Goal: Transaction & Acquisition: Purchase product/service

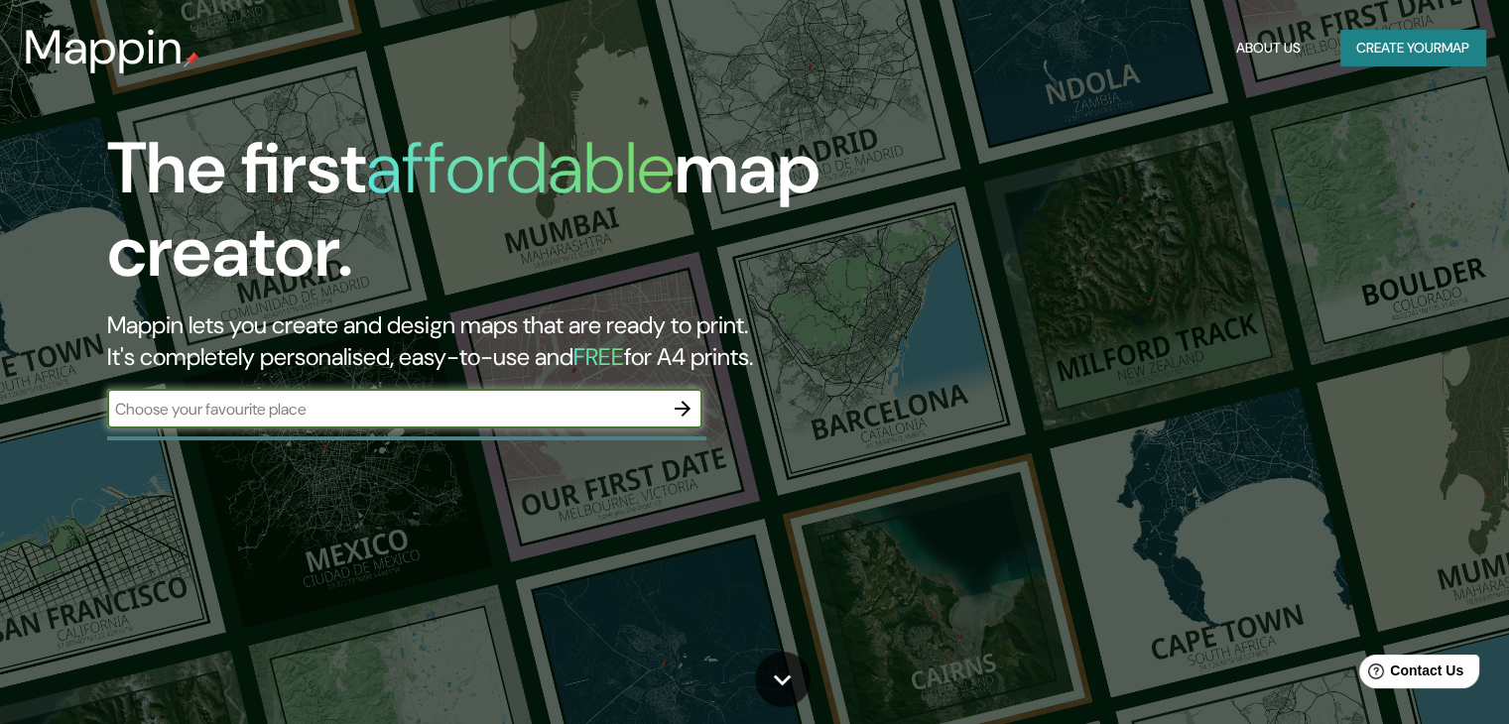
click at [347, 419] on input "text" at bounding box center [384, 409] width 555 height 23
paste input "002d33"
click at [451, 403] on input "002d33" at bounding box center [384, 409] width 555 height 23
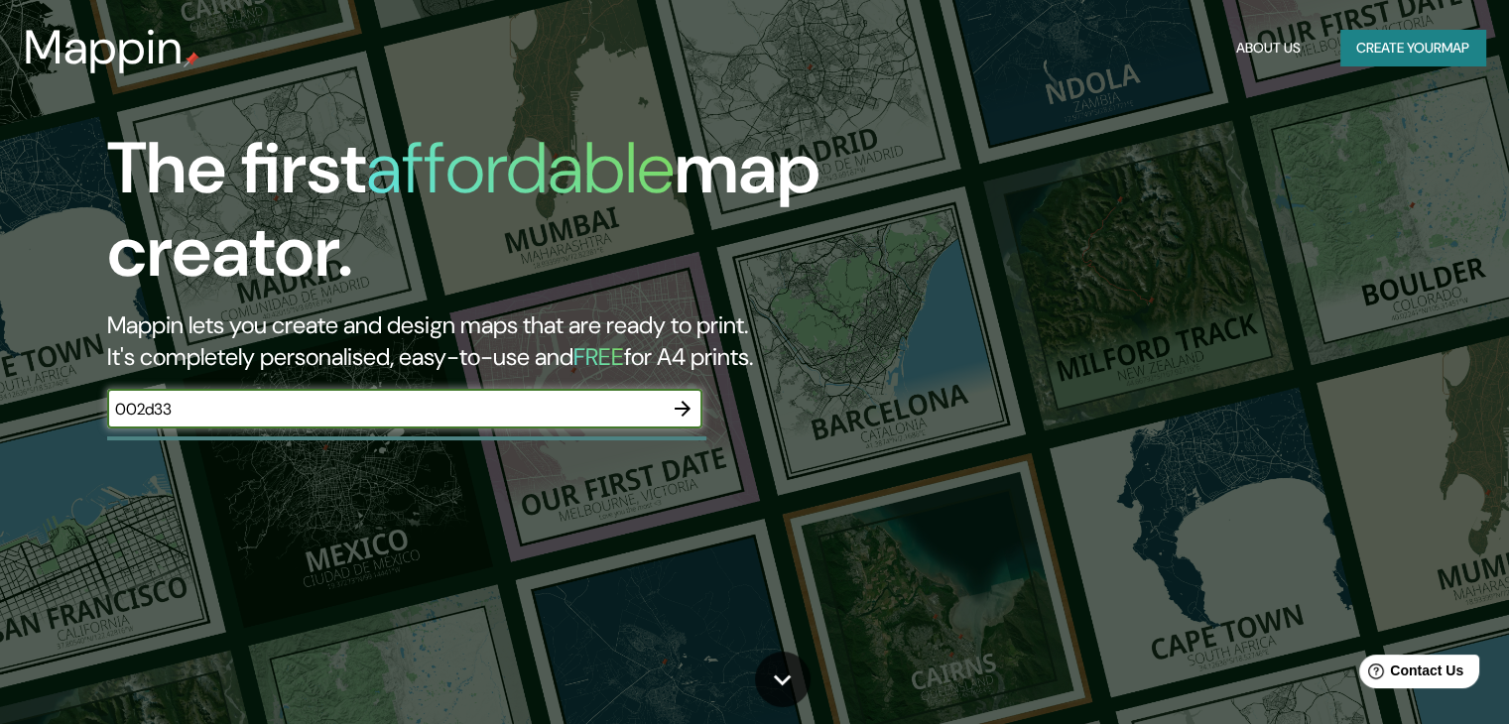
paste input "[GEOGRAPHIC_DATA]"
type input "[GEOGRAPHIC_DATA]"
click at [674, 416] on icon "button" at bounding box center [682, 409] width 24 height 24
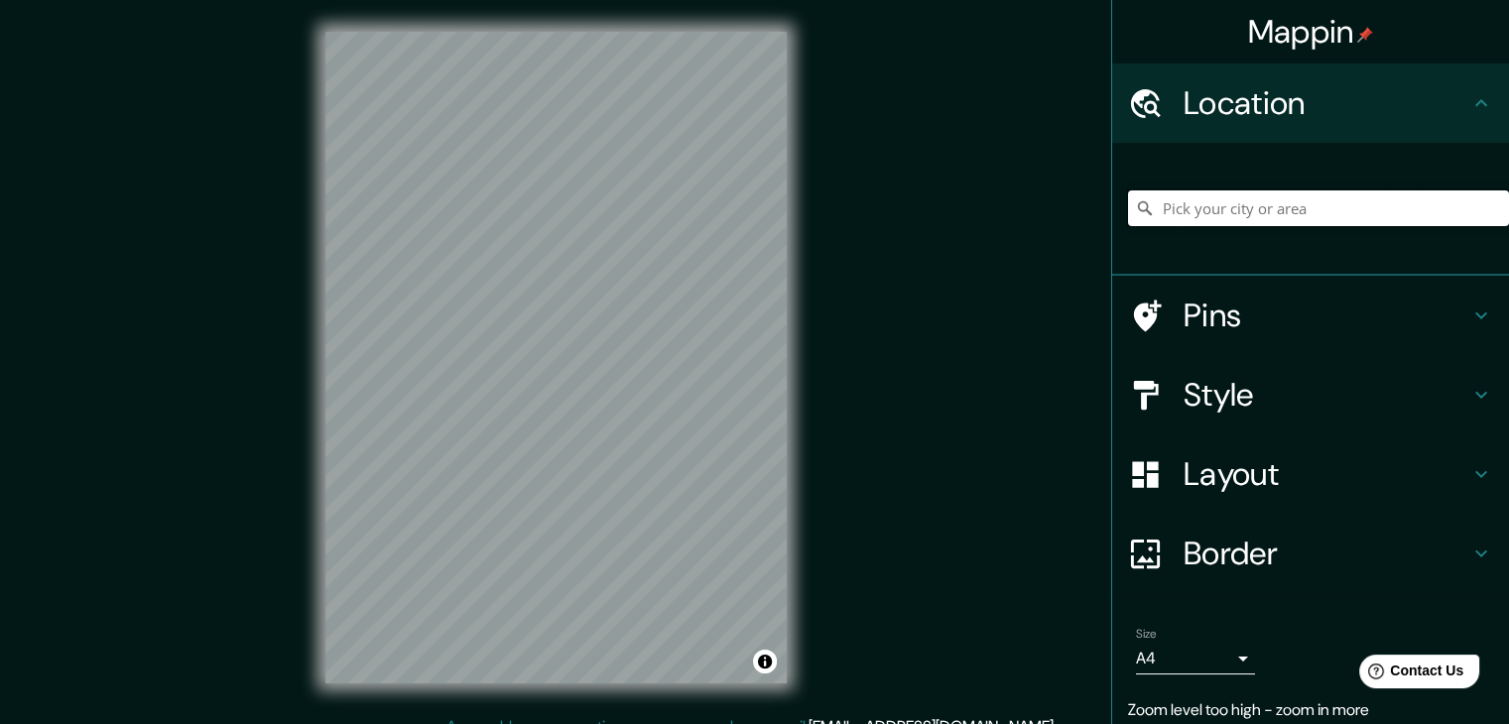
click at [1197, 213] on input "Pick your city or area" at bounding box center [1318, 208] width 381 height 36
paste input "[GEOGRAPHIC_DATA]"
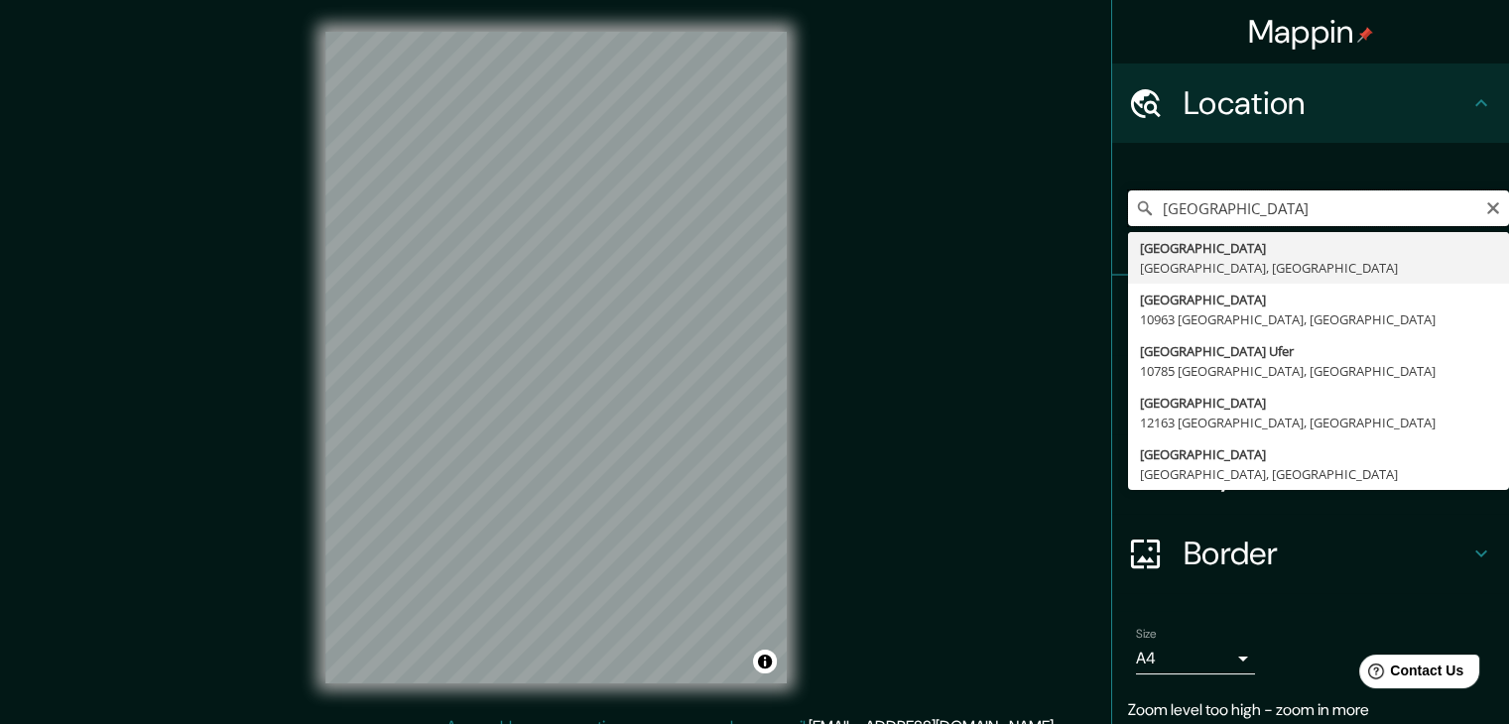
click at [1377, 208] on input "[GEOGRAPHIC_DATA]" at bounding box center [1318, 208] width 381 height 36
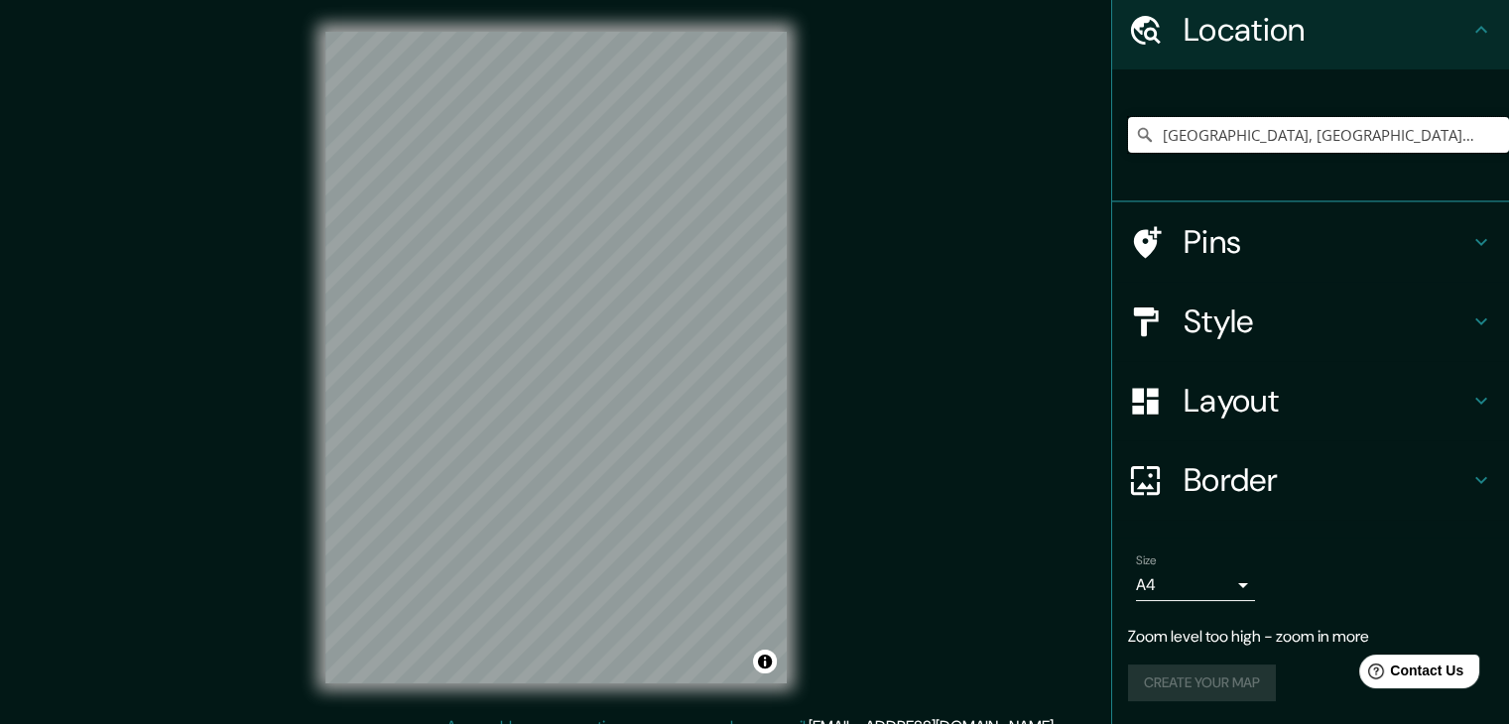
scroll to position [34, 0]
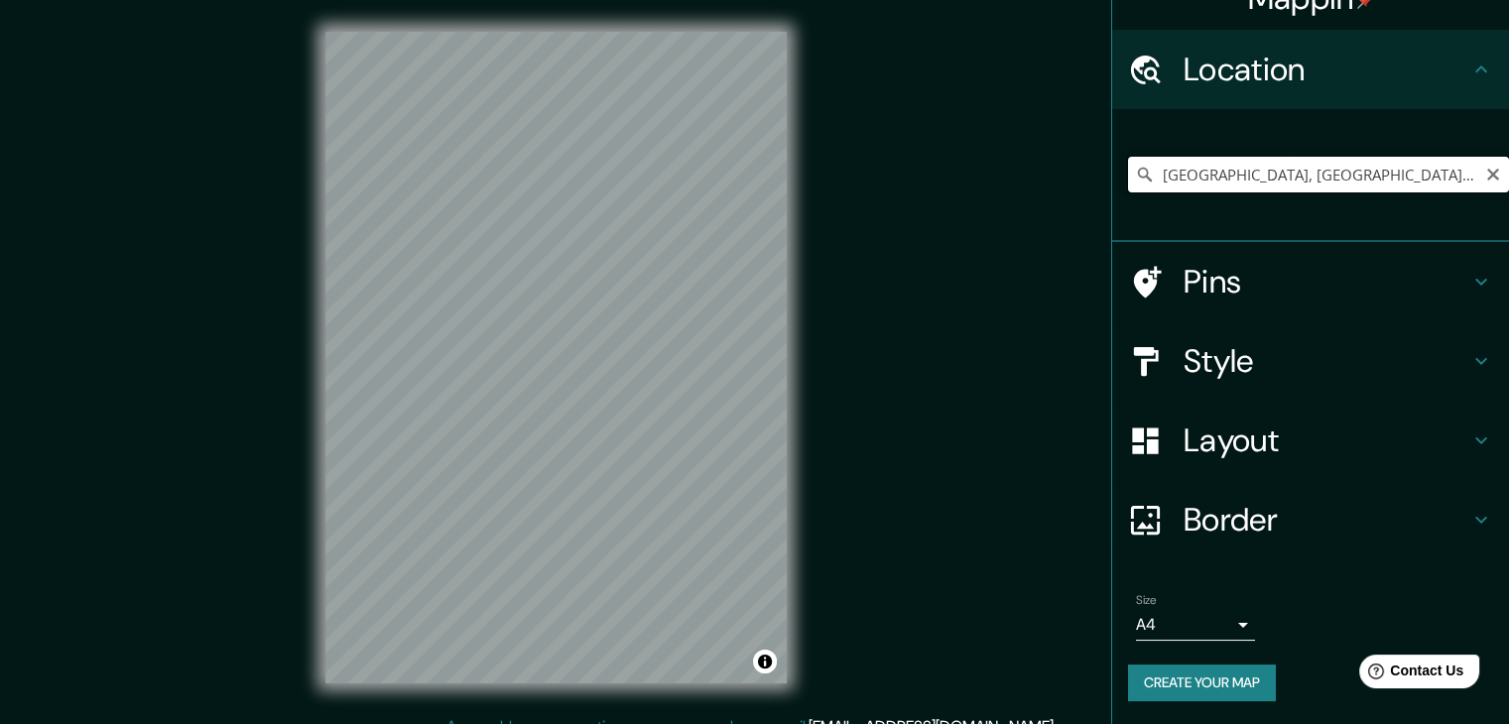
click at [1196, 162] on input "[GEOGRAPHIC_DATA], [GEOGRAPHIC_DATA], [GEOGRAPHIC_DATA]" at bounding box center [1318, 175] width 381 height 36
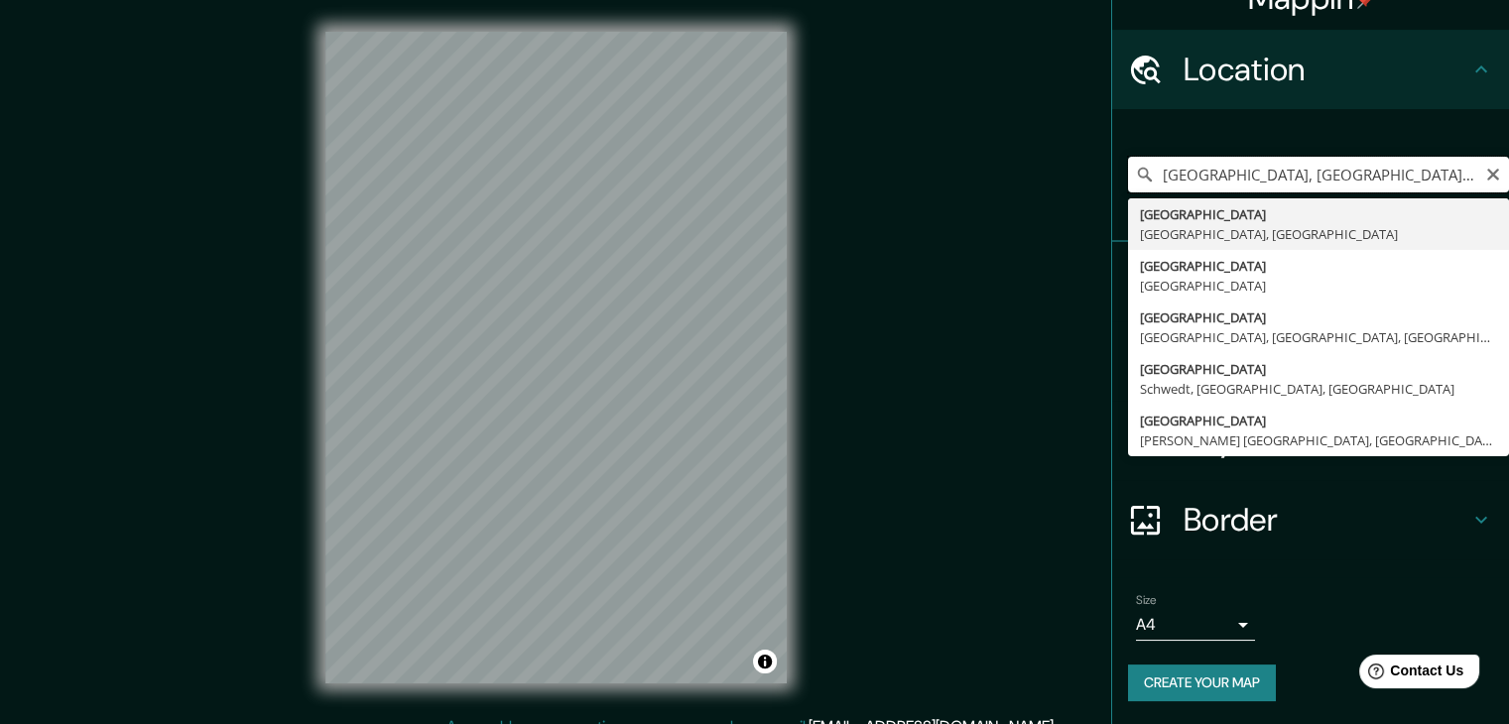
paste input "[GEOGRAPHIC_DATA]"
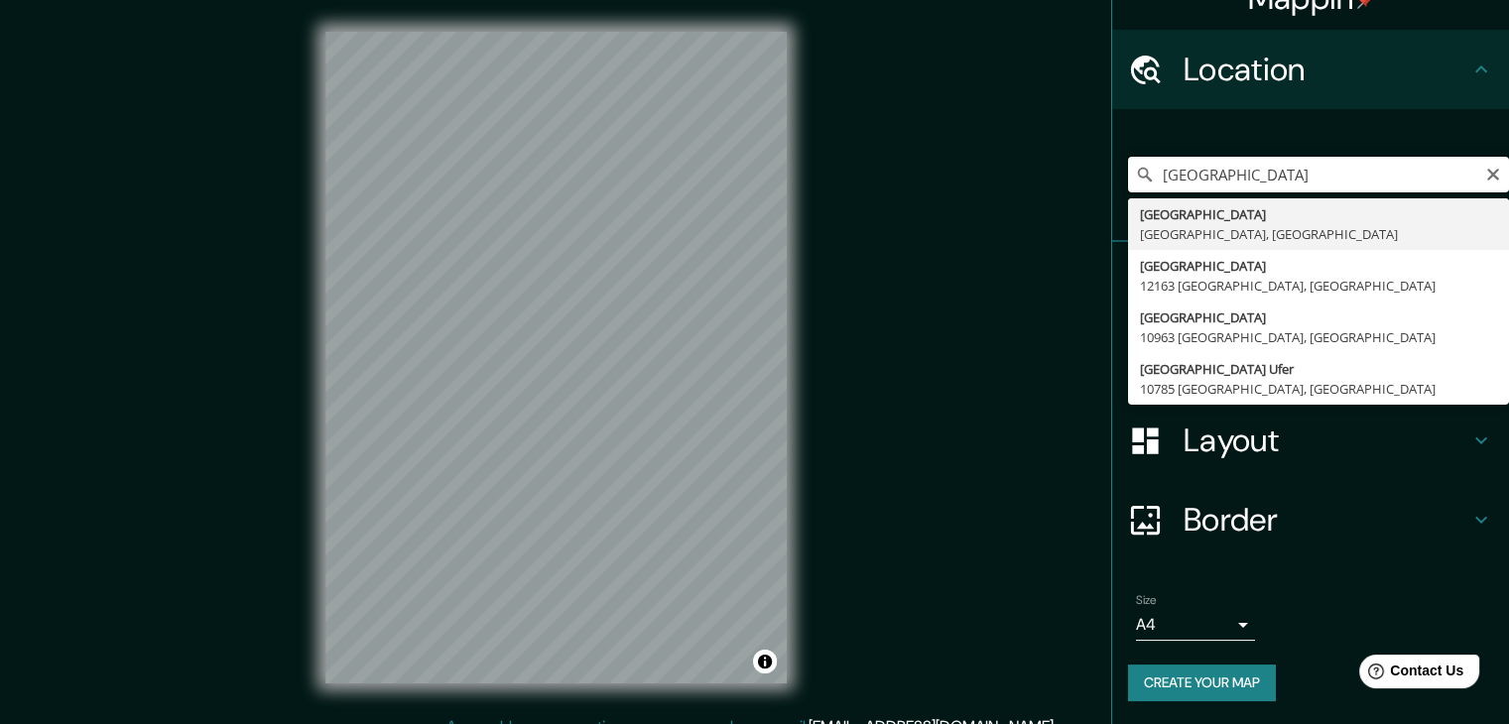
click at [1227, 176] on input "[GEOGRAPHIC_DATA]" at bounding box center [1318, 175] width 381 height 36
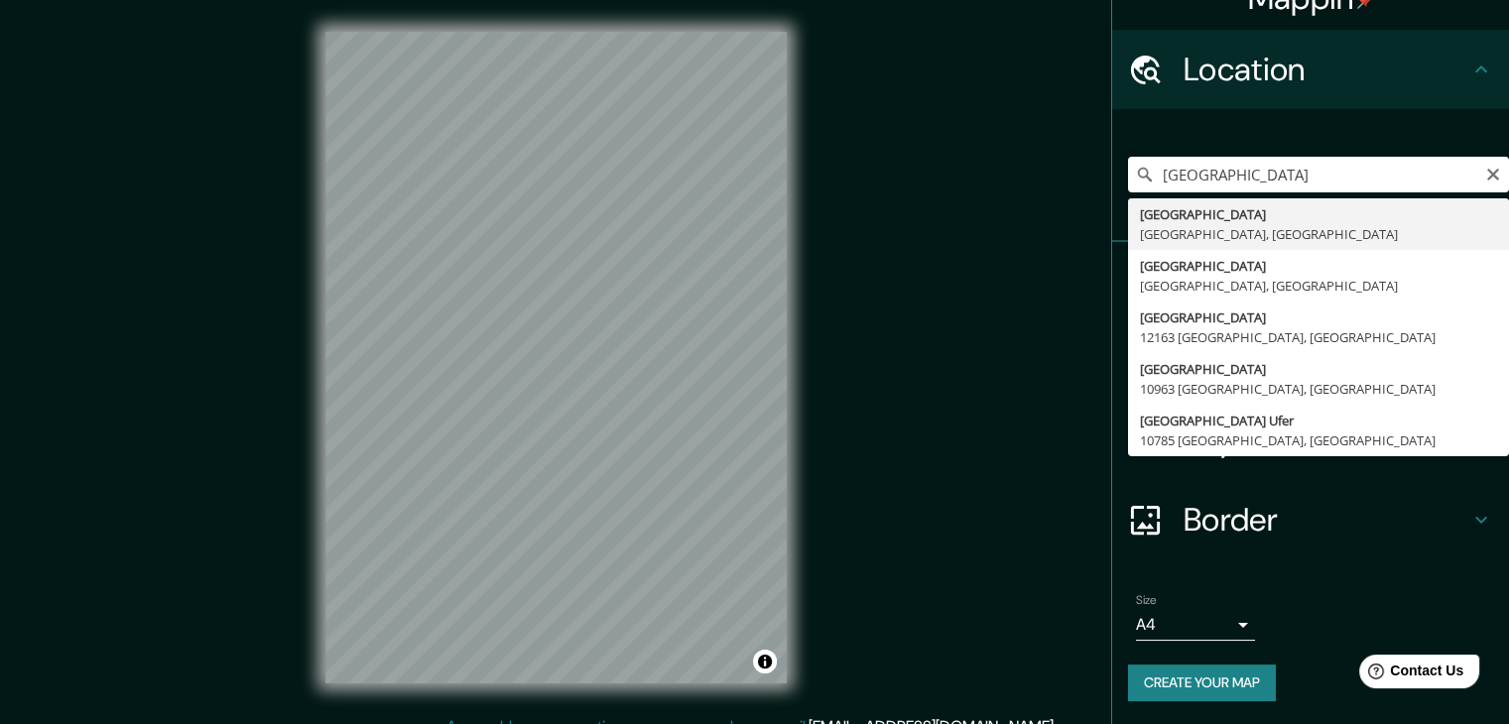
type input "[GEOGRAPHIC_DATA], [GEOGRAPHIC_DATA], [GEOGRAPHIC_DATA]"
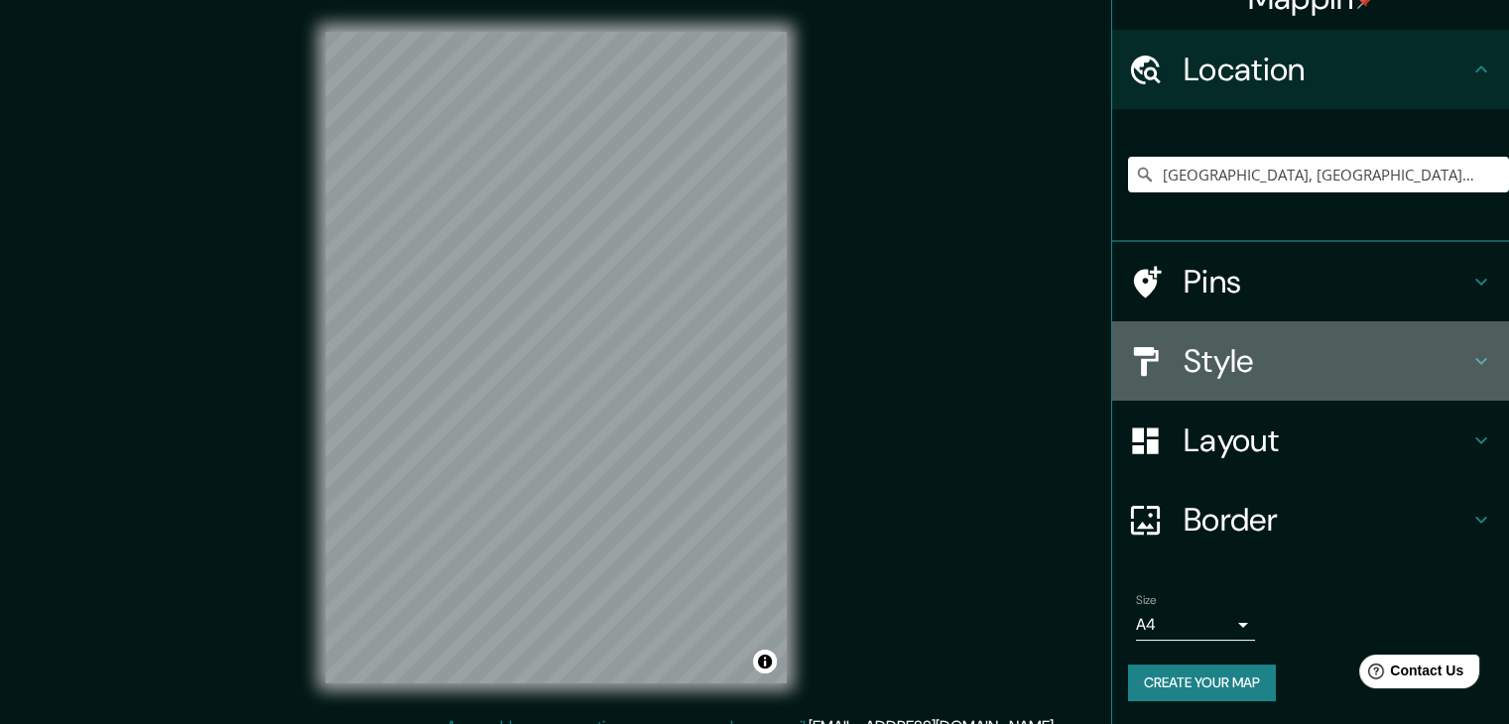
click at [1217, 354] on h4 "Style" at bounding box center [1326, 361] width 286 height 40
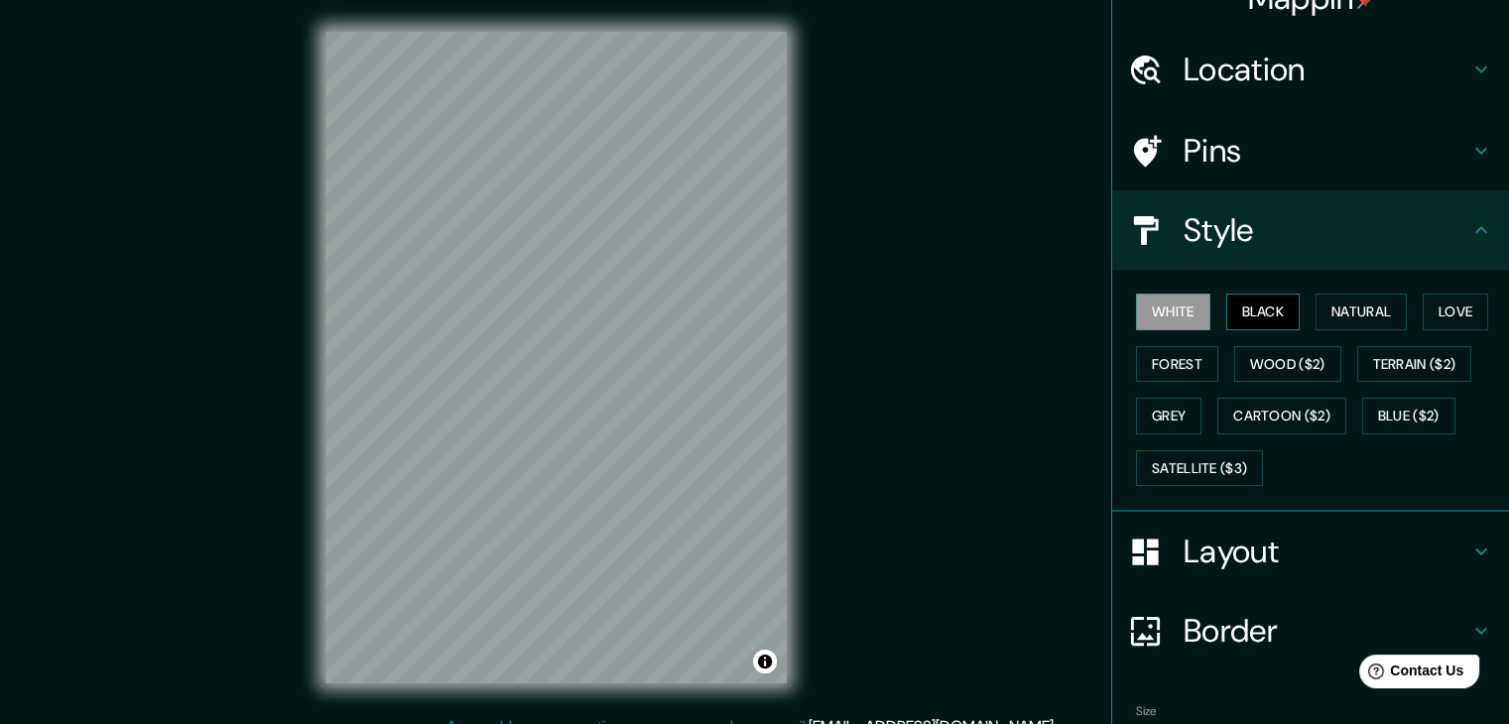
click at [1261, 323] on button "Black" at bounding box center [1263, 312] width 74 height 37
click at [1330, 308] on button "Natural" at bounding box center [1360, 312] width 91 height 37
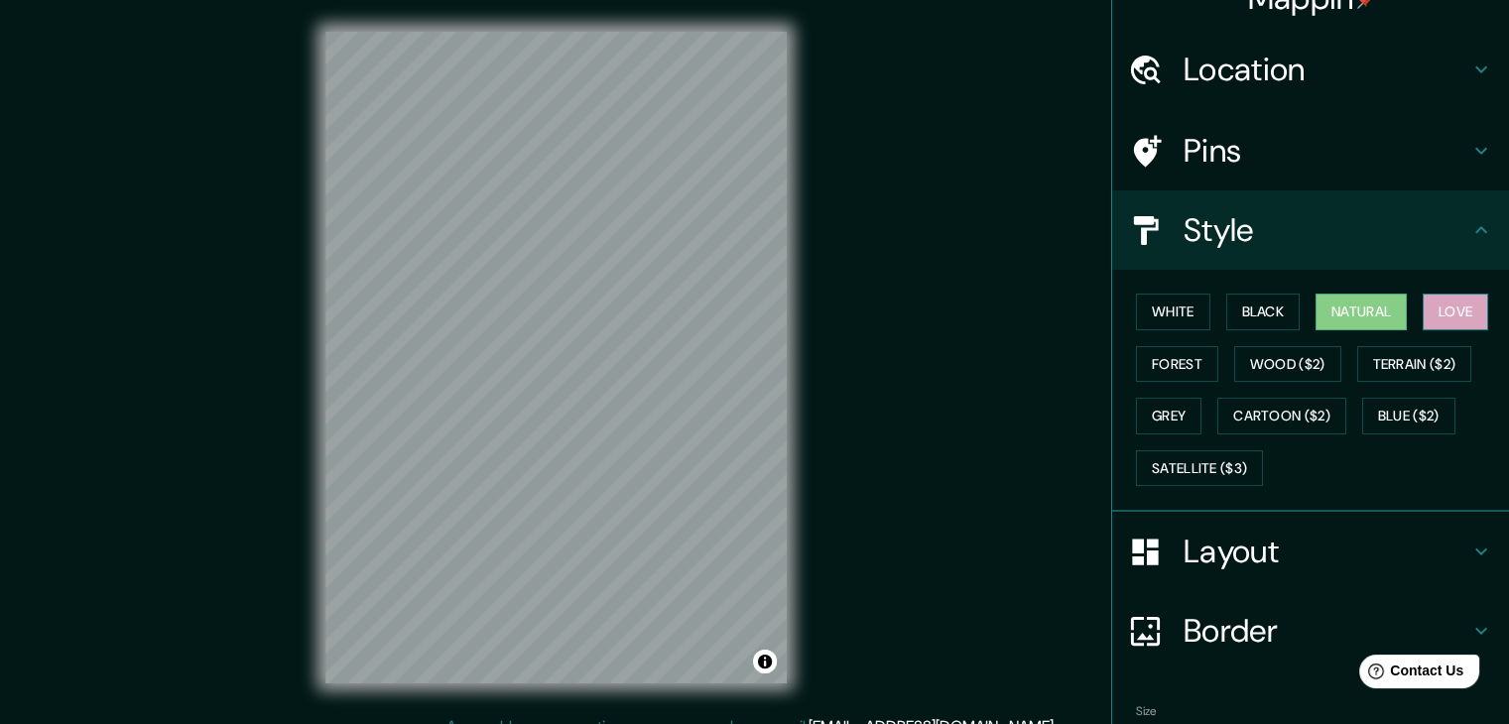
click at [1422, 314] on button "Love" at bounding box center [1454, 312] width 65 height 37
click at [1383, 365] on button "Terrain ($2)" at bounding box center [1414, 364] width 115 height 37
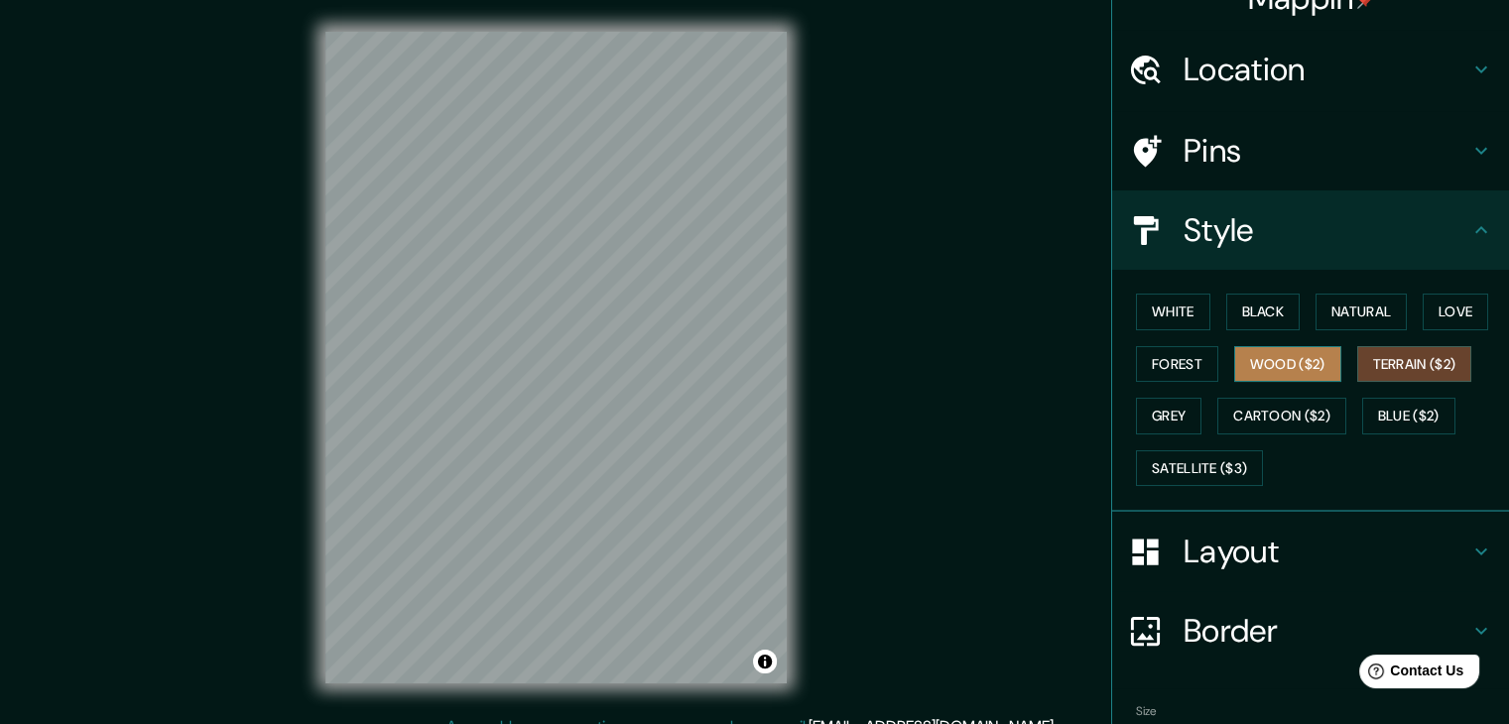
click at [1301, 350] on button "Wood ($2)" at bounding box center [1287, 364] width 107 height 37
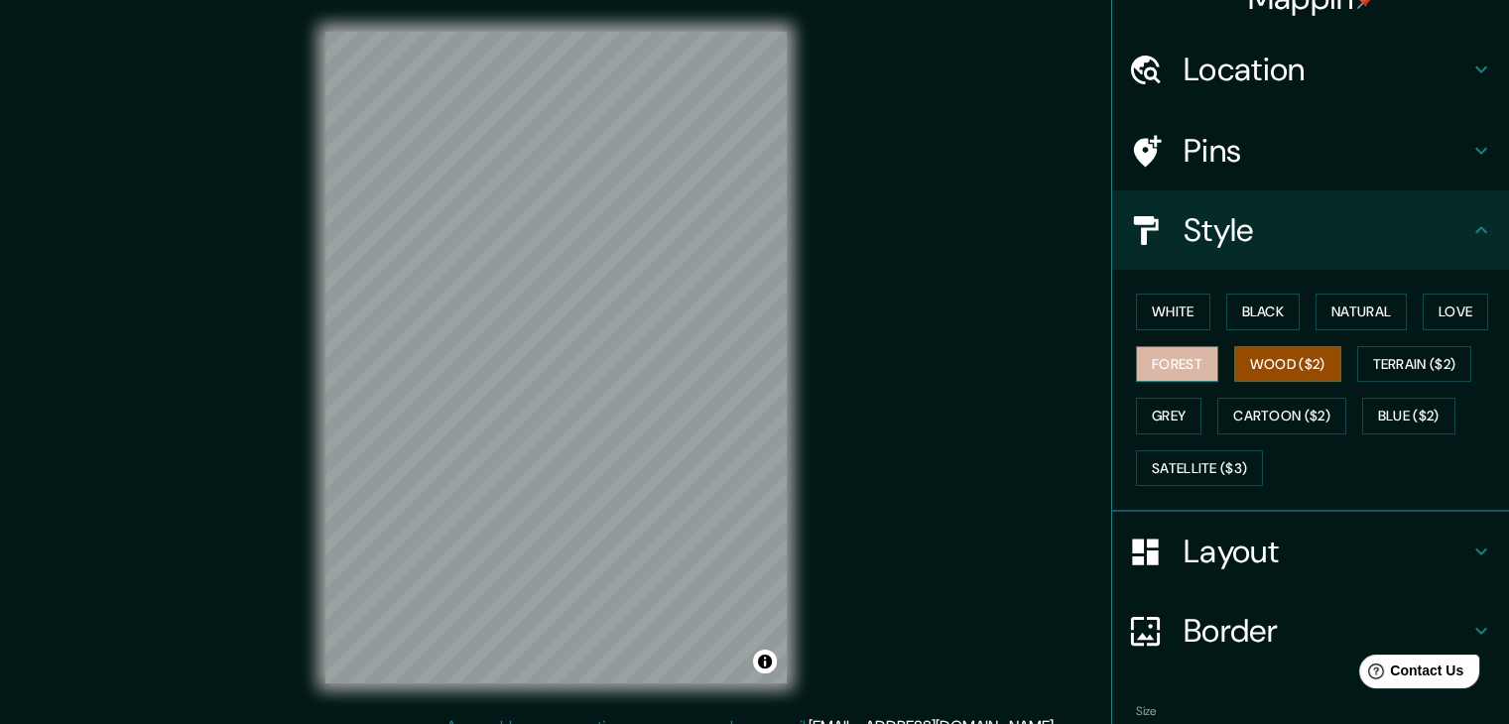
click at [1163, 356] on button "Forest" at bounding box center [1177, 364] width 82 height 37
click at [1150, 418] on button "Grey" at bounding box center [1168, 416] width 65 height 37
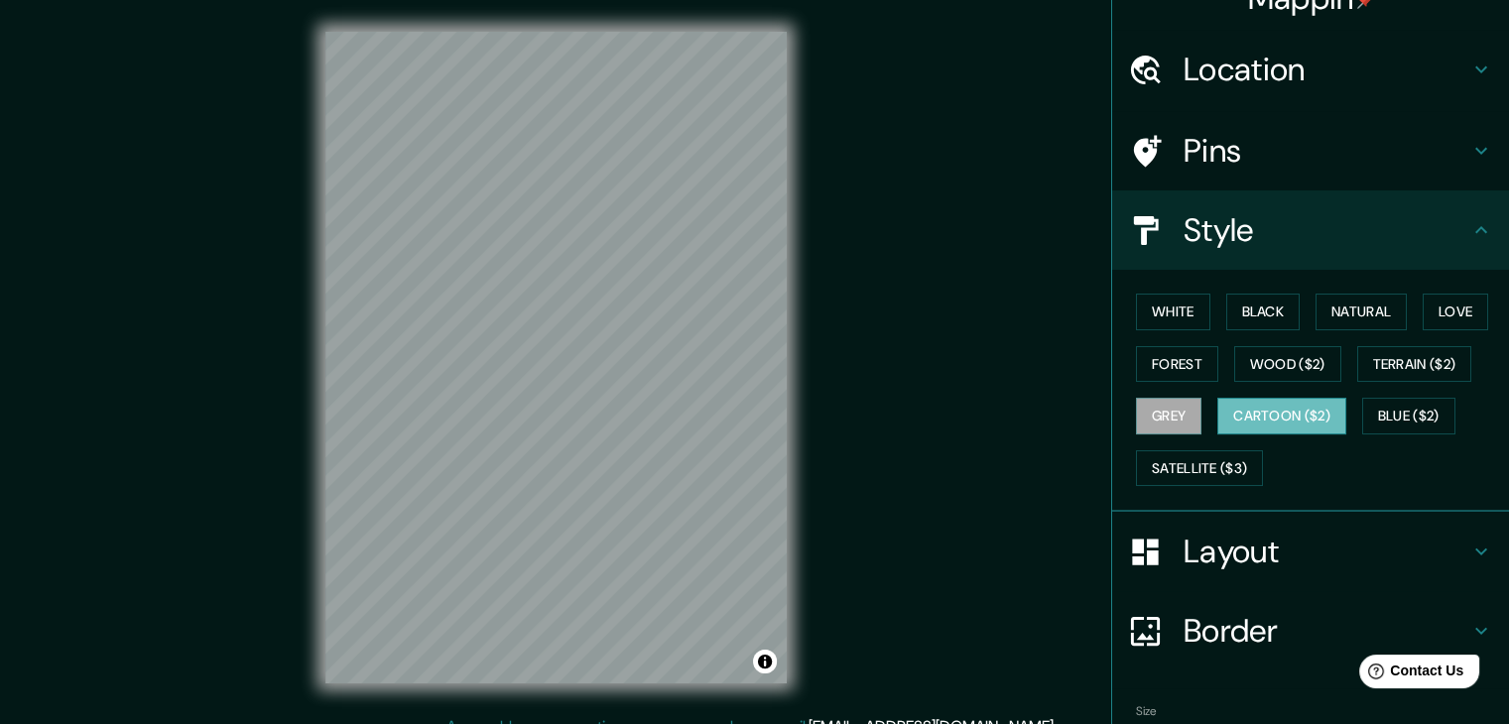
click at [1276, 423] on button "Cartoon ($2)" at bounding box center [1281, 416] width 129 height 37
click at [1381, 422] on button "Blue ($2)" at bounding box center [1408, 416] width 93 height 37
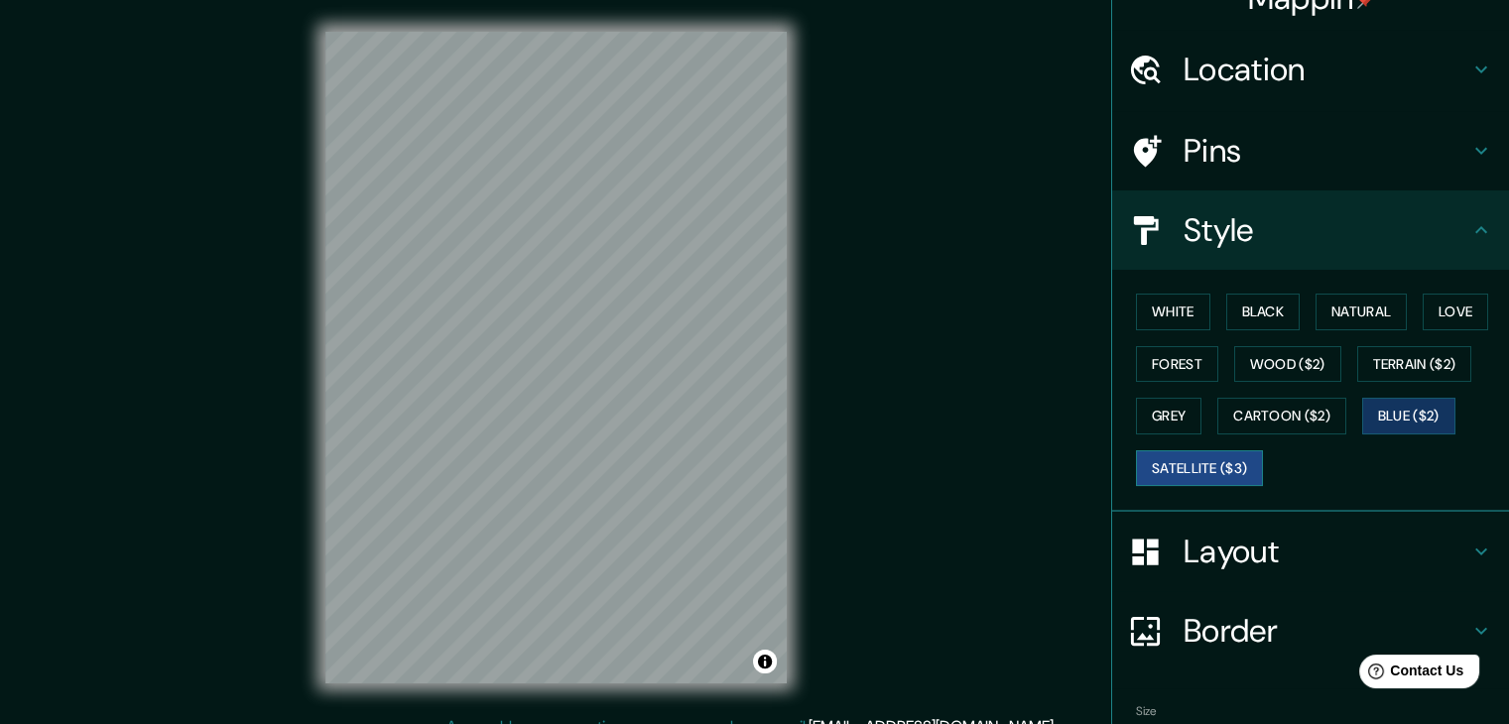
click at [1224, 461] on button "Satellite ($3)" at bounding box center [1199, 468] width 127 height 37
click at [1377, 415] on button "Blue ($2)" at bounding box center [1408, 416] width 93 height 37
click at [1218, 552] on h4 "Layout" at bounding box center [1326, 552] width 286 height 40
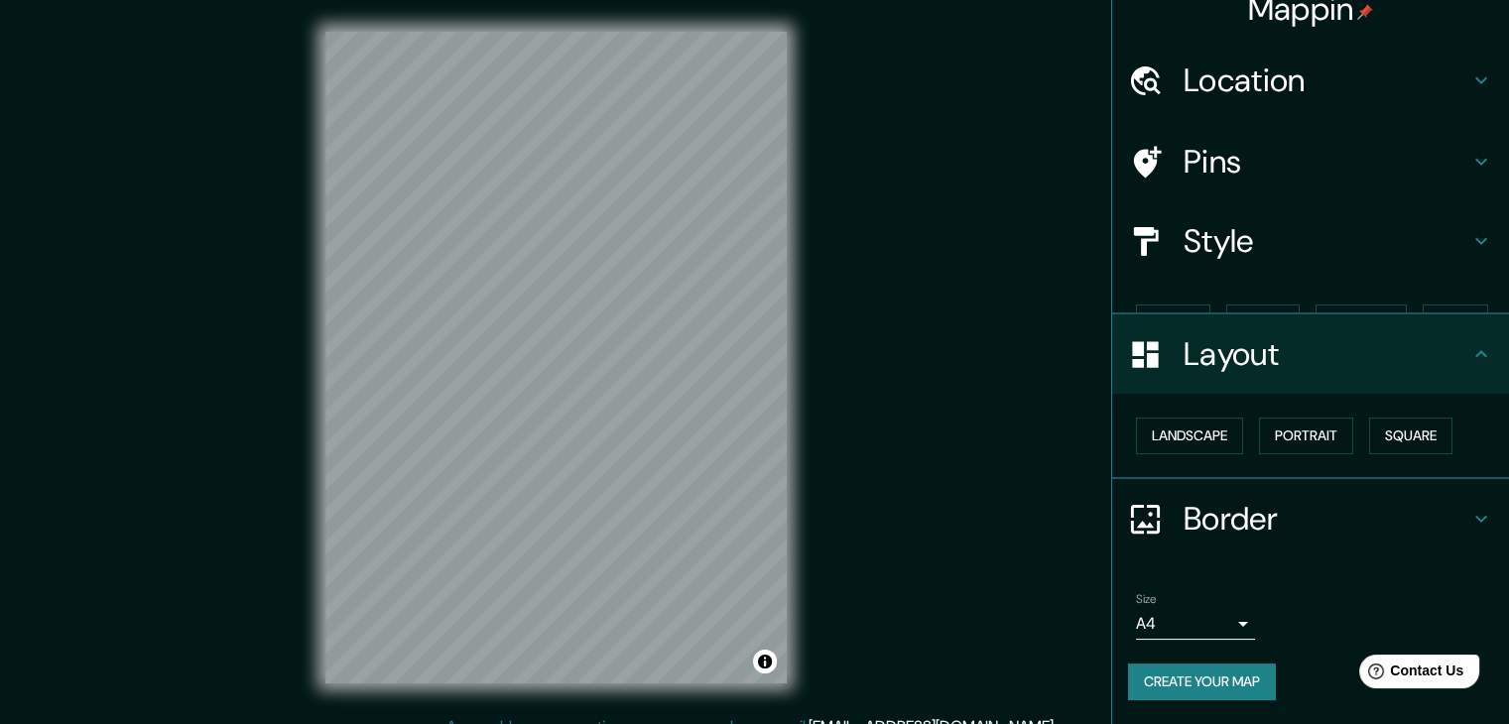
scroll to position [0, 0]
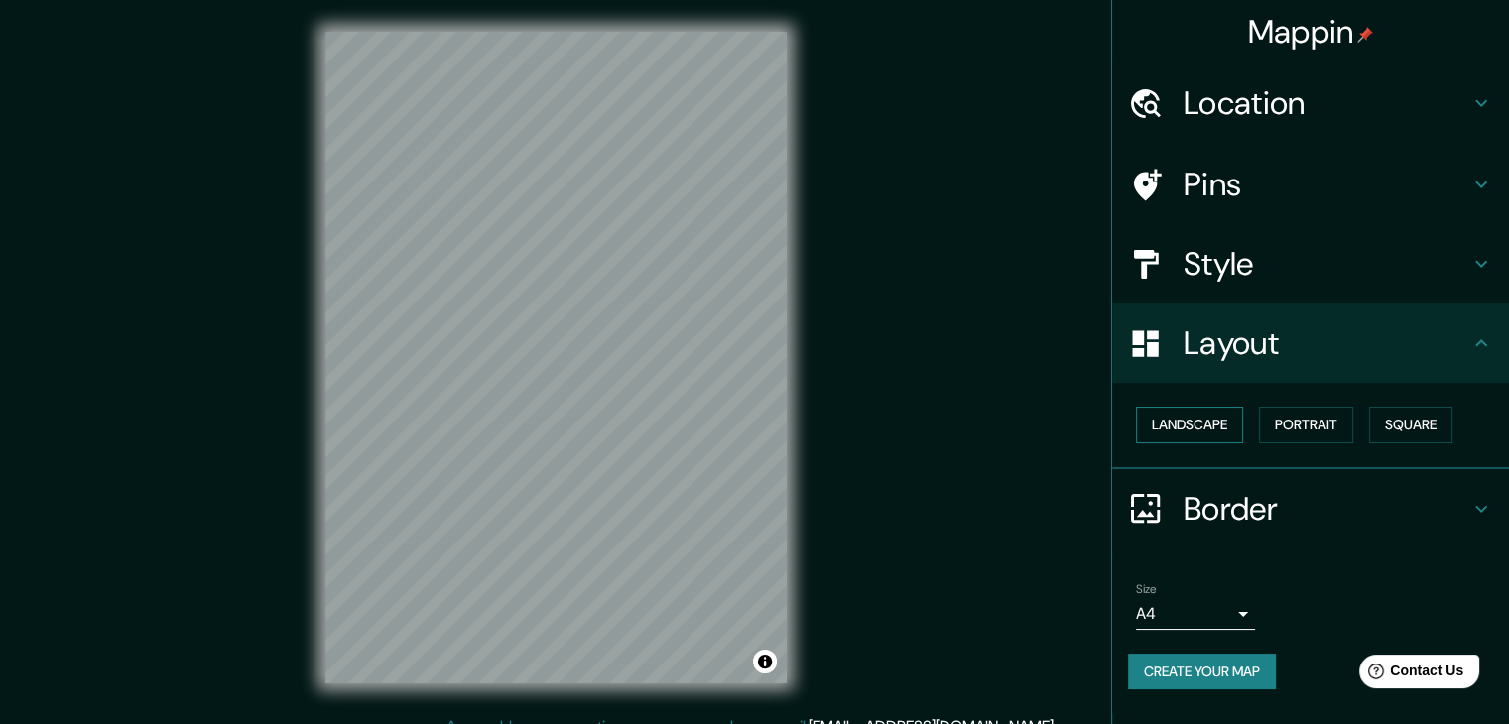
click at [1214, 421] on button "Landscape" at bounding box center [1189, 425] width 107 height 37
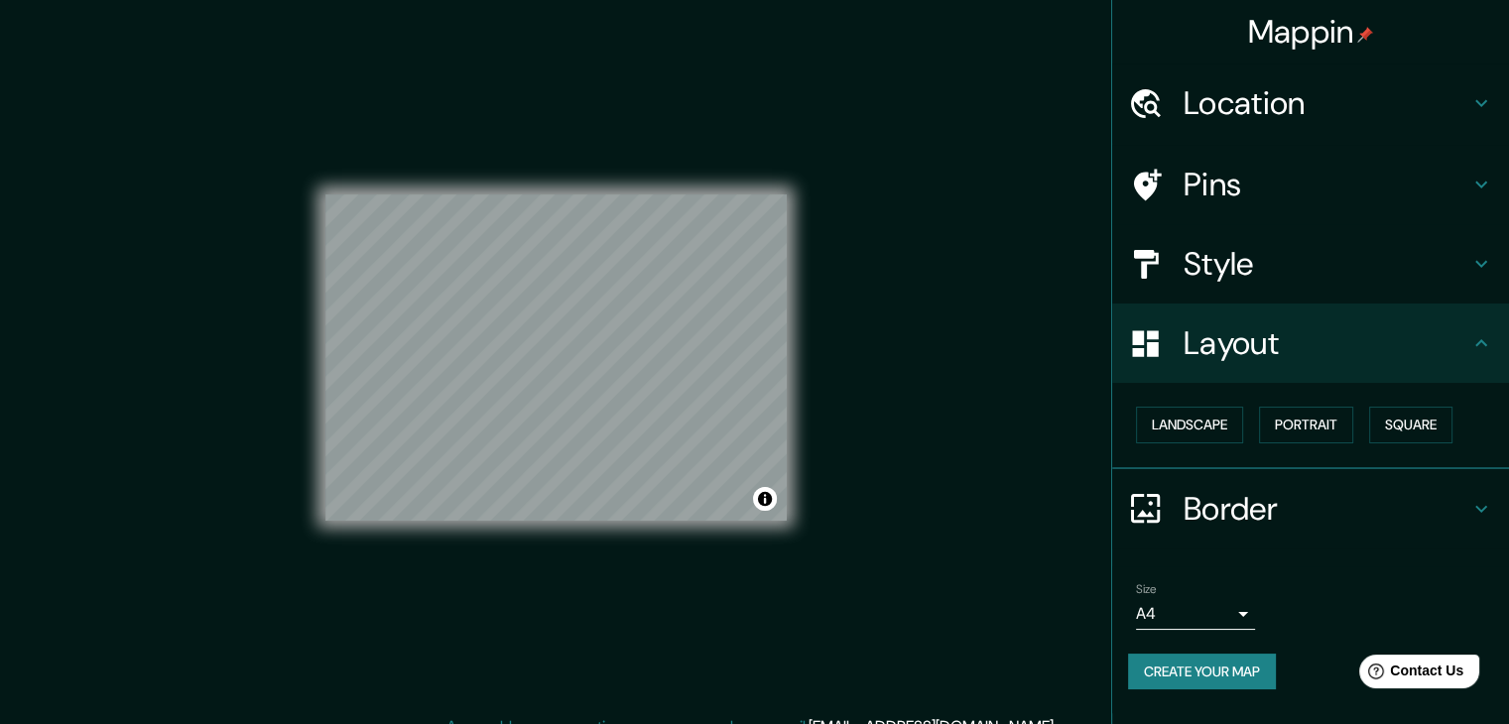
click at [1217, 250] on h4 "Style" at bounding box center [1326, 264] width 286 height 40
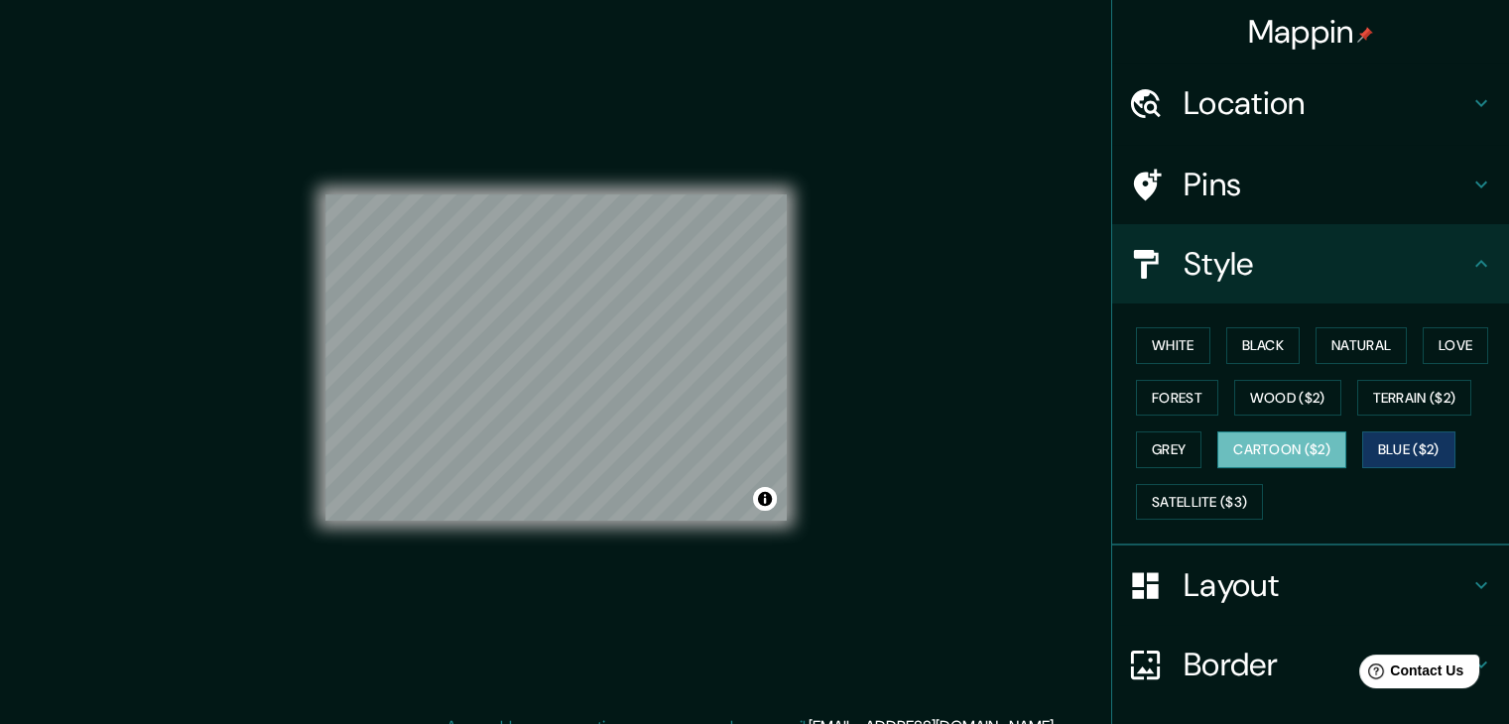
click at [1259, 441] on button "Cartoon ($2)" at bounding box center [1281, 449] width 129 height 37
click at [1153, 452] on button "Grey" at bounding box center [1168, 449] width 65 height 37
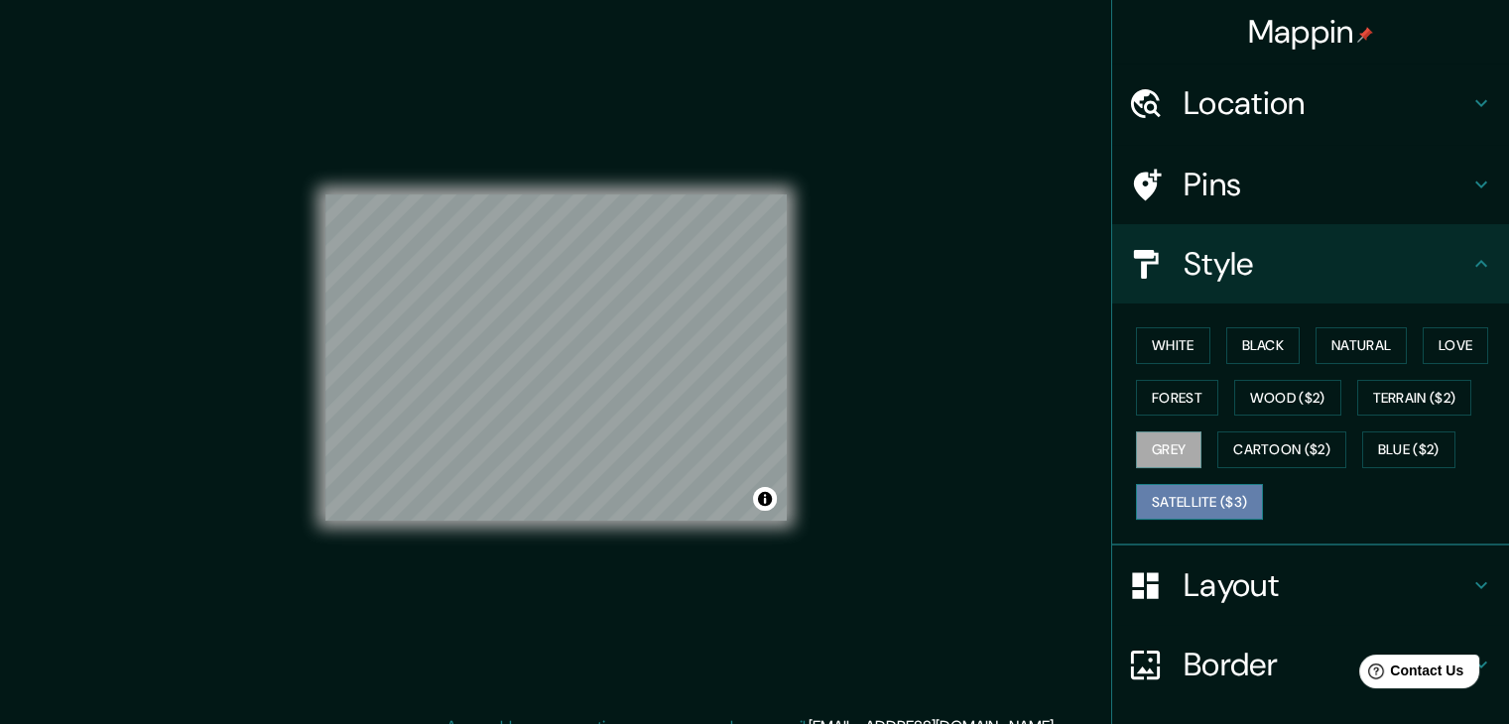
click at [1182, 496] on button "Satellite ($3)" at bounding box center [1199, 502] width 127 height 37
click at [1159, 394] on button "Forest" at bounding box center [1177, 398] width 82 height 37
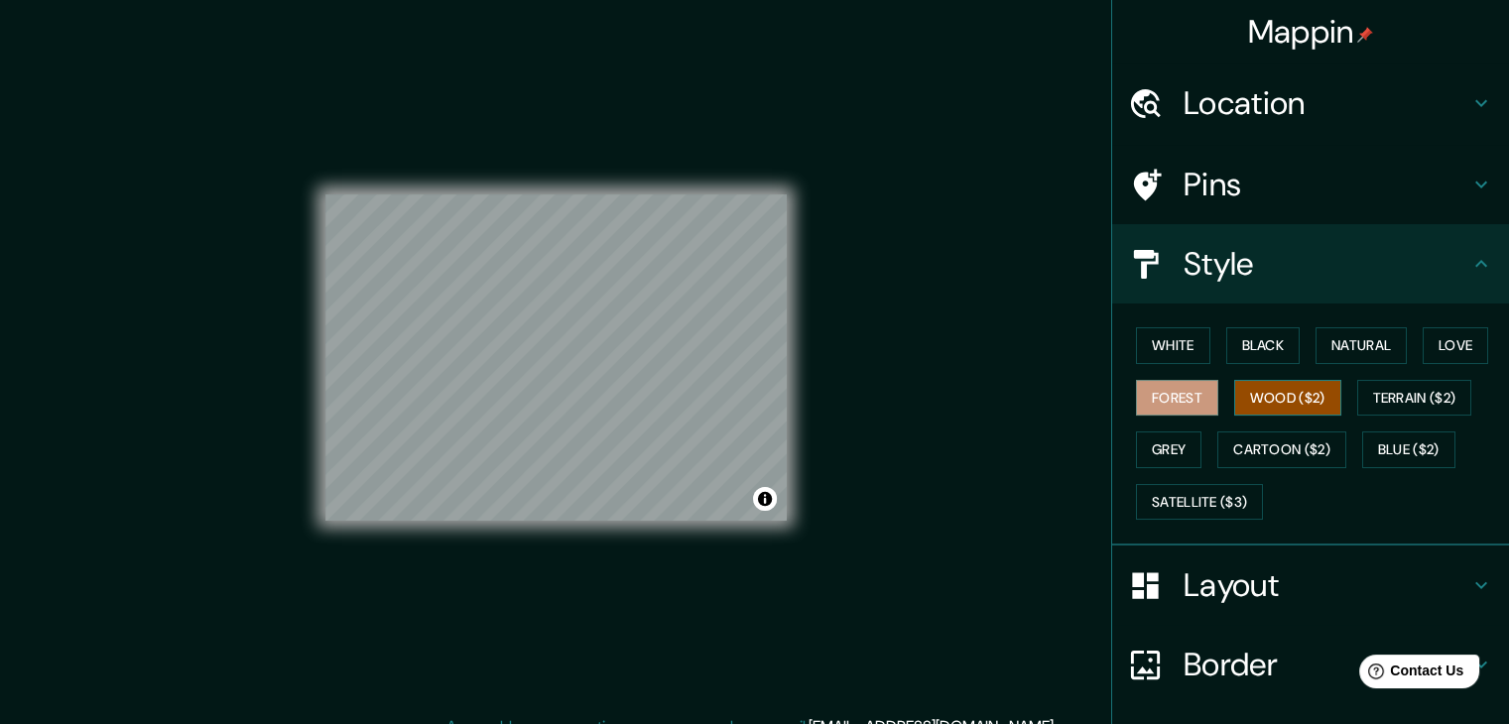
click at [1263, 392] on button "Wood ($2)" at bounding box center [1287, 398] width 107 height 37
click at [1268, 339] on button "Black" at bounding box center [1263, 345] width 74 height 37
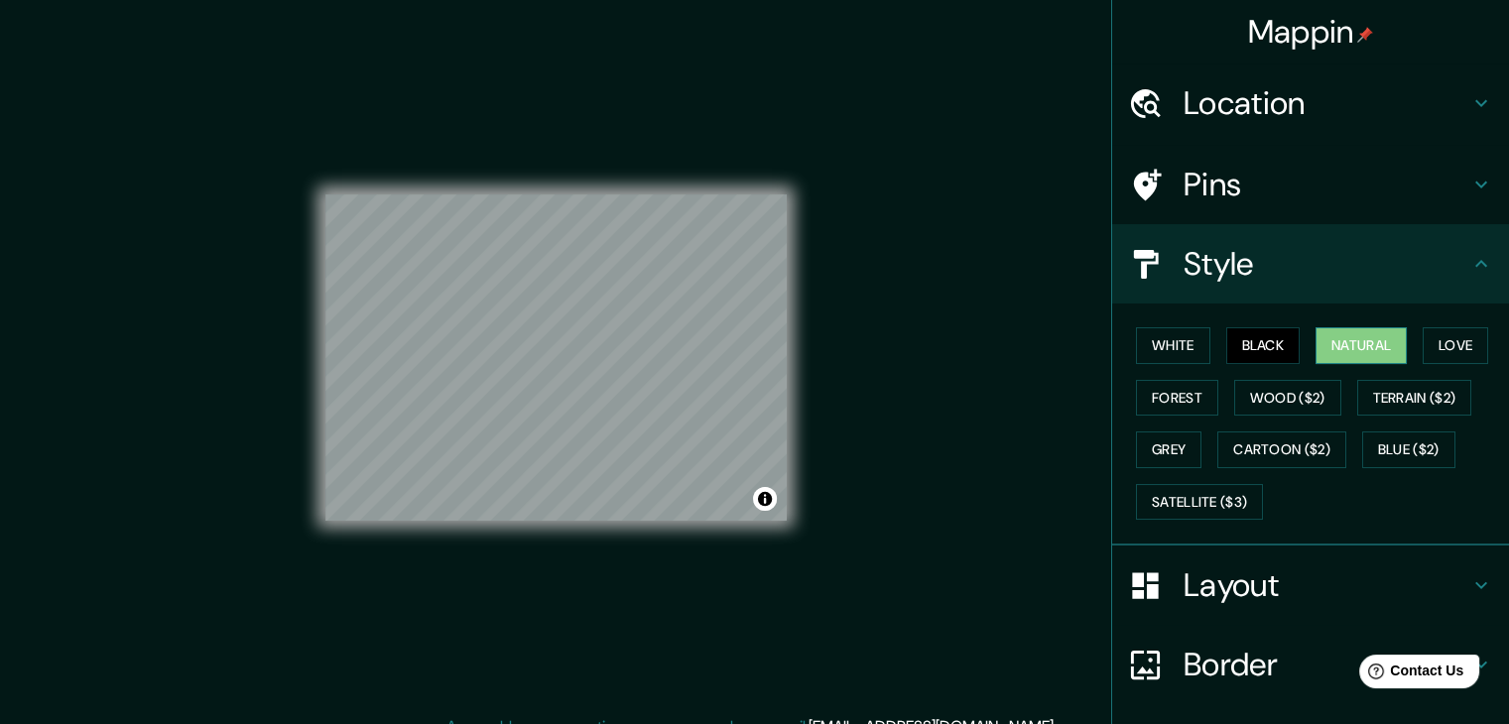
click at [1321, 340] on button "Natural" at bounding box center [1360, 345] width 91 height 37
click at [1422, 338] on button "Love" at bounding box center [1454, 345] width 65 height 37
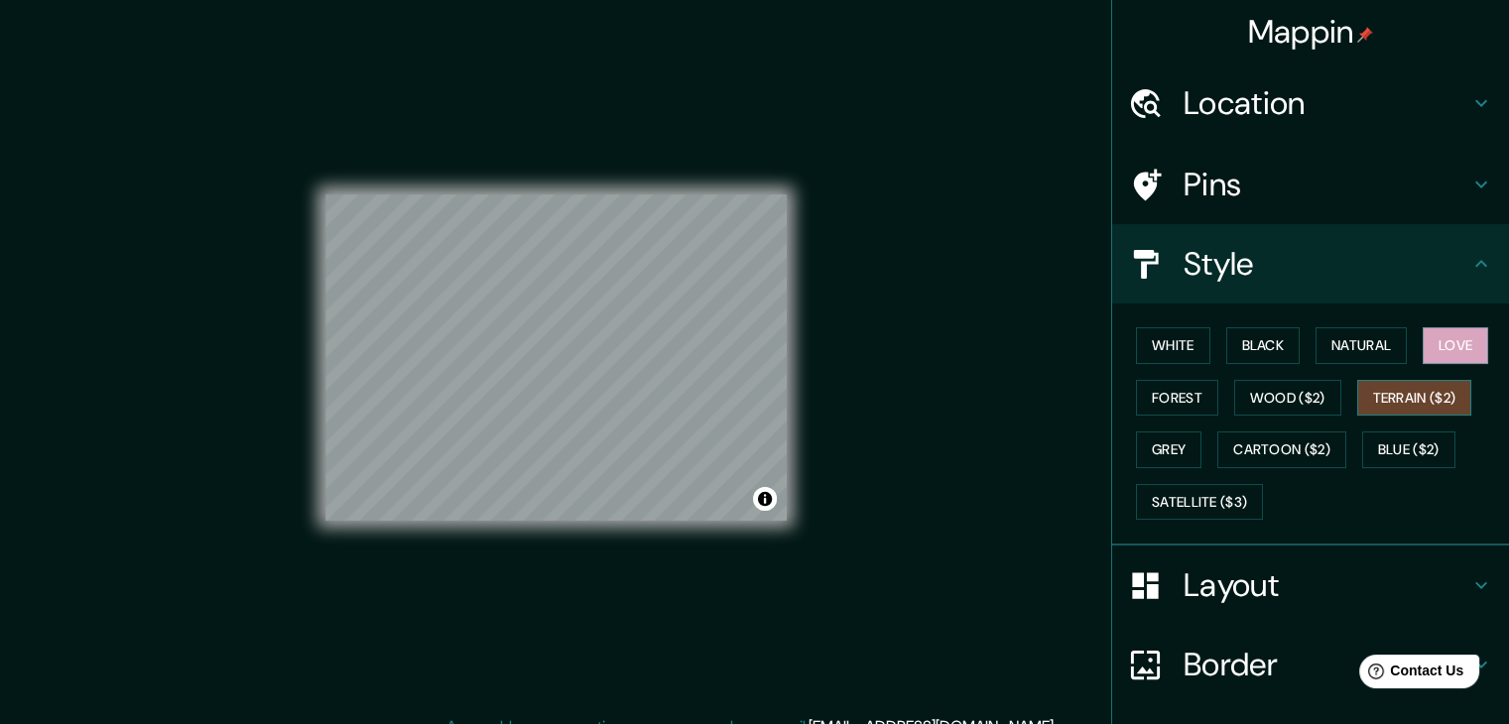
click at [1402, 396] on button "Terrain ($2)" at bounding box center [1414, 398] width 115 height 37
click at [1174, 353] on button "White" at bounding box center [1173, 345] width 74 height 37
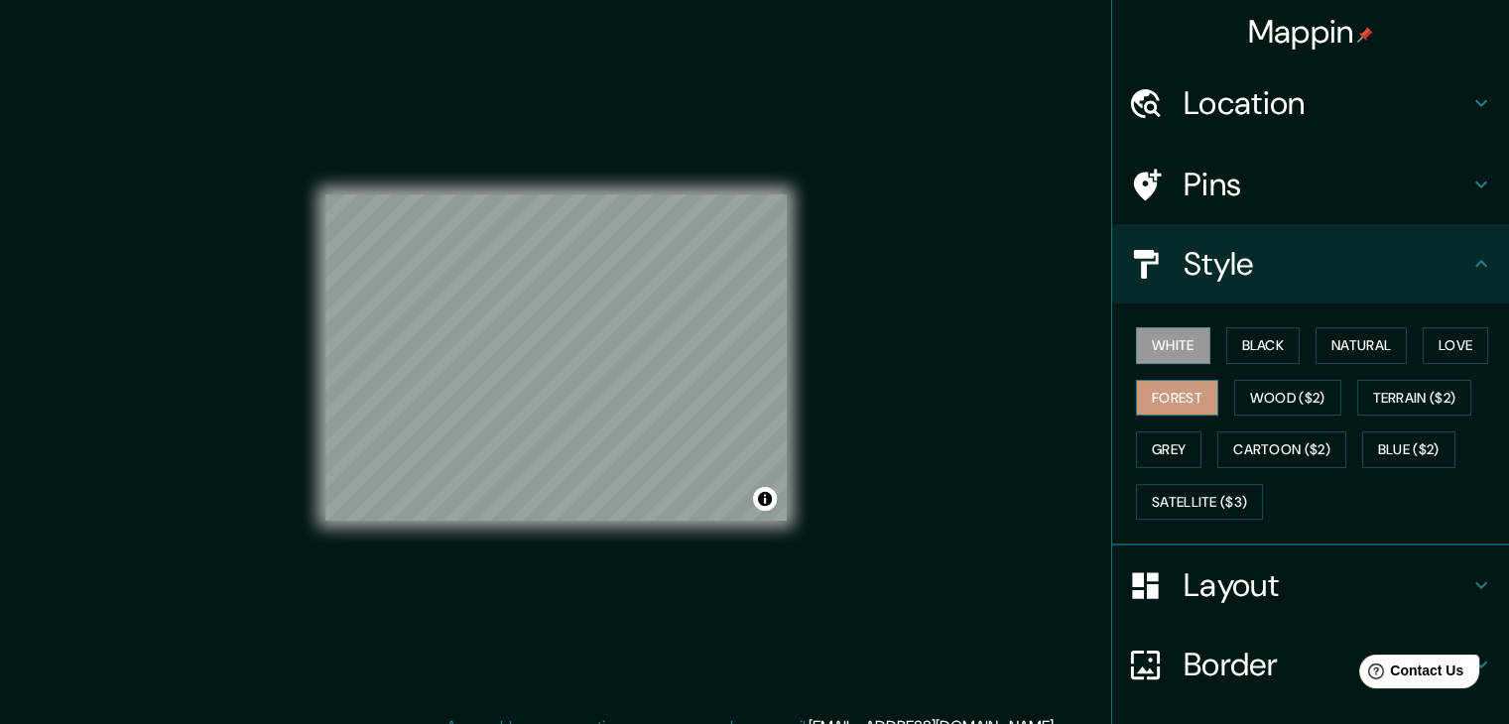
click at [1184, 409] on button "Forest" at bounding box center [1177, 398] width 82 height 37
click at [1171, 438] on button "Grey" at bounding box center [1168, 449] width 65 height 37
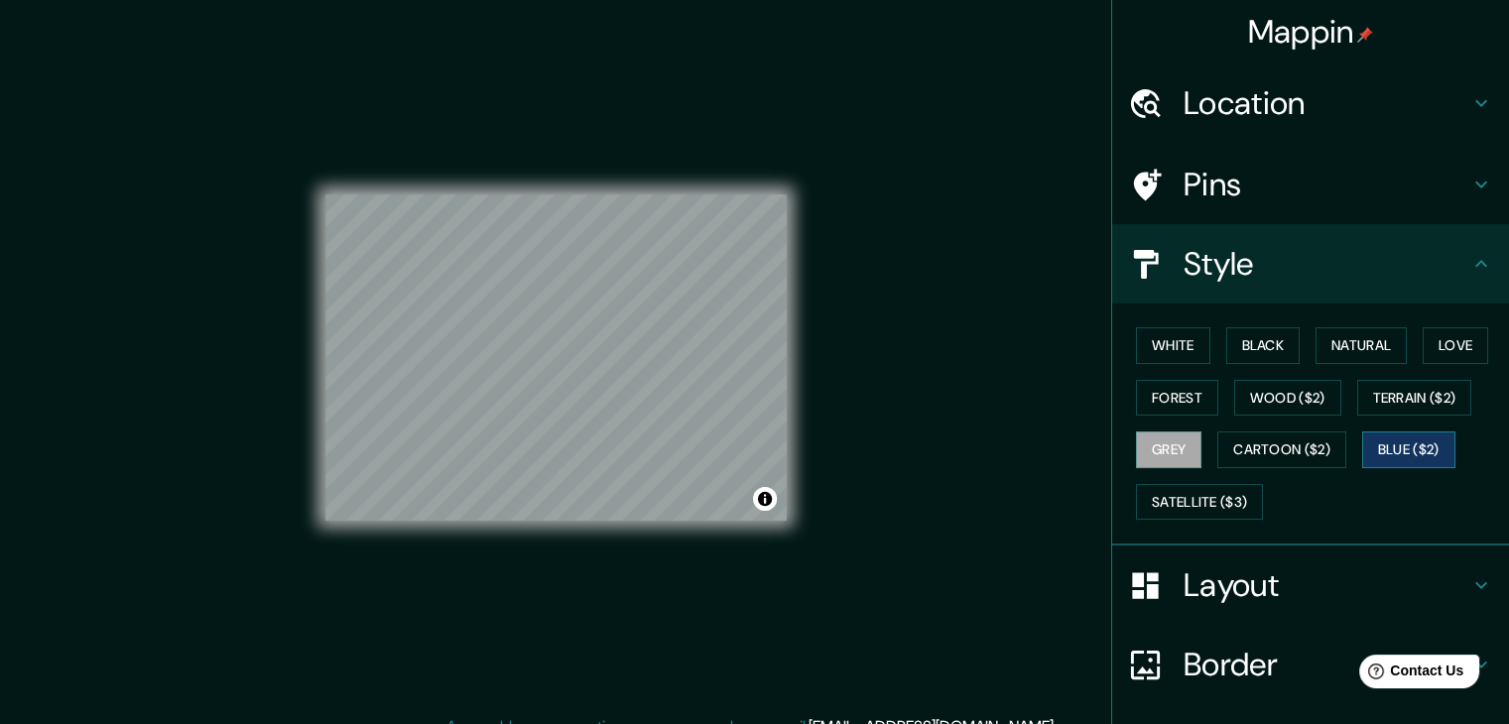
click at [1432, 441] on button "Blue ($2)" at bounding box center [1408, 449] width 93 height 37
click at [1198, 493] on button "Satellite ($3)" at bounding box center [1199, 502] width 127 height 37
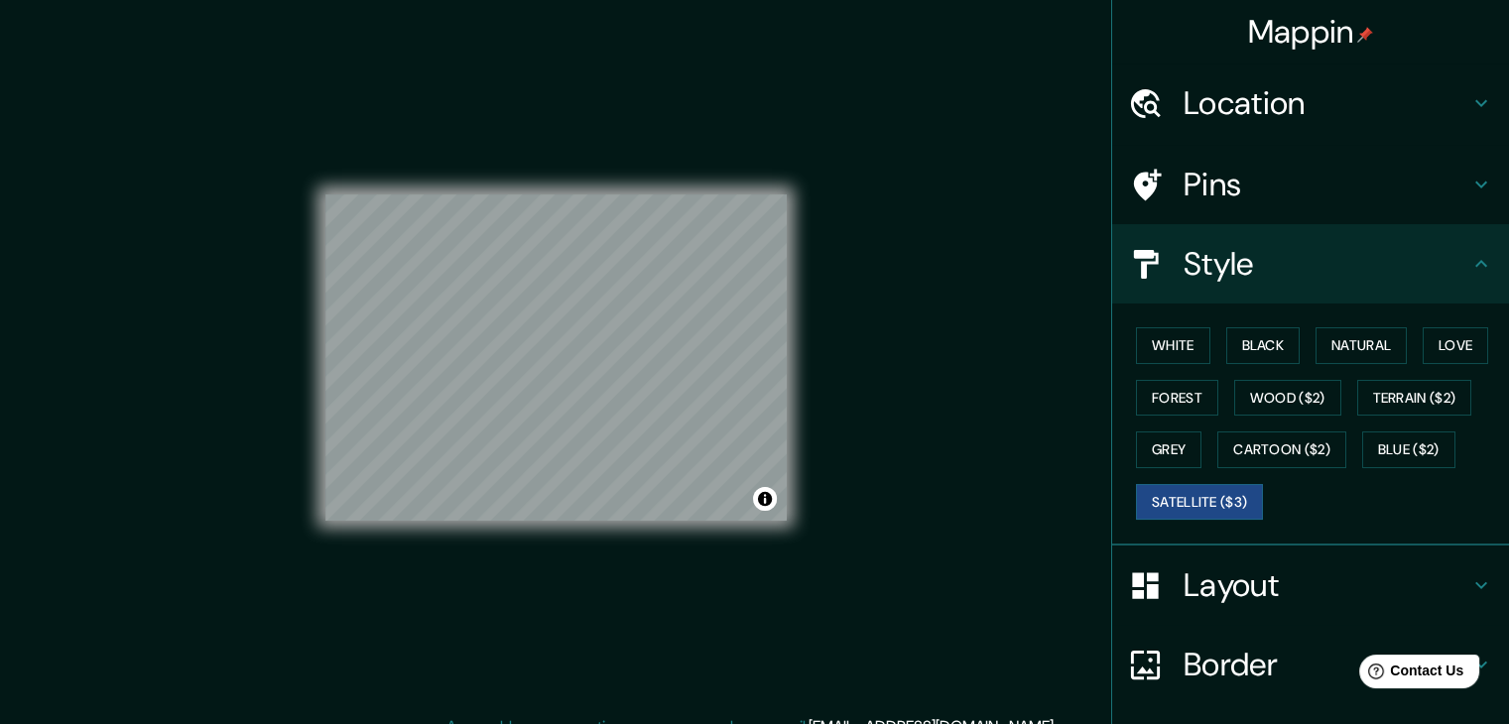
click at [1420, 466] on div "White Black Natural Love Forest Wood ($2) Terrain ($2) Grey Cartoon ($2) Blue (…" at bounding box center [1318, 423] width 381 height 208
click at [1400, 442] on button "Blue ($2)" at bounding box center [1408, 449] width 93 height 37
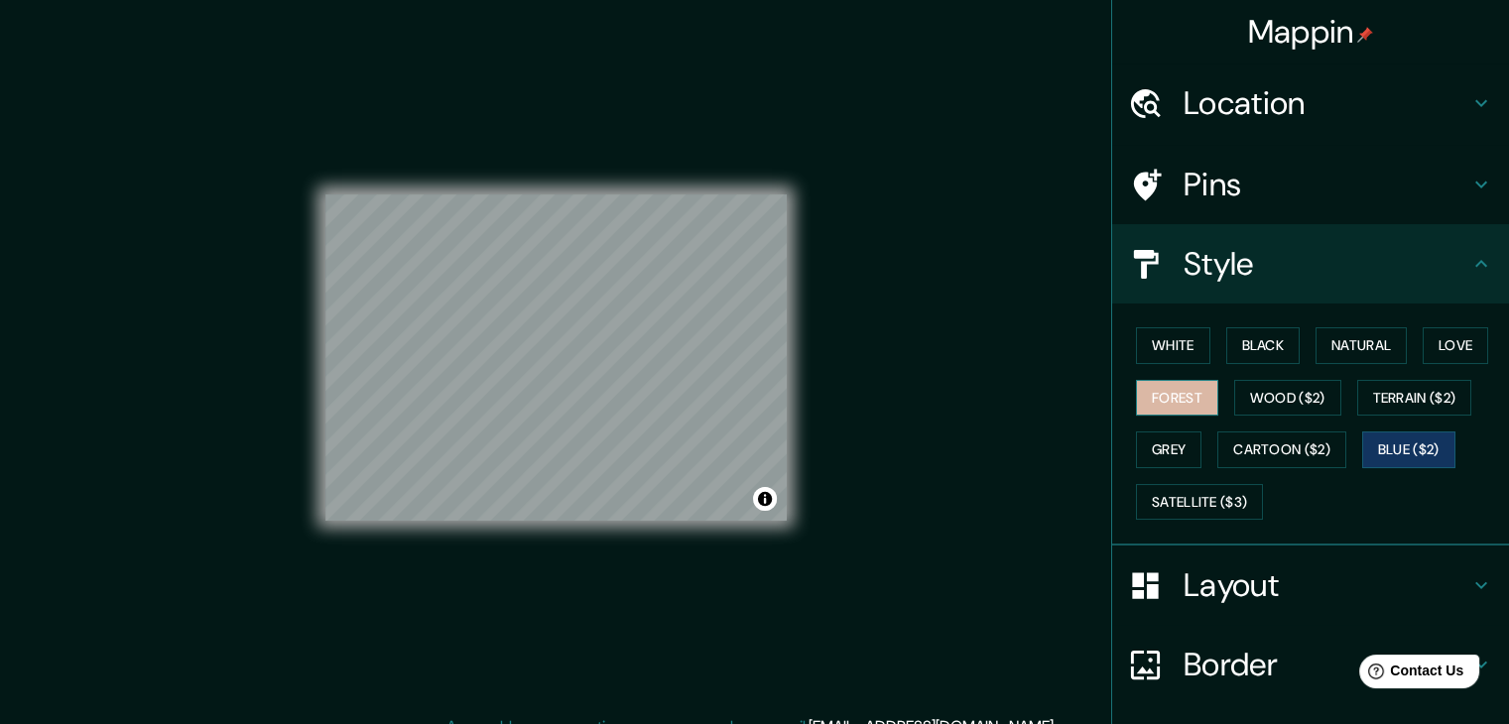
click at [1148, 406] on button "Forest" at bounding box center [1177, 398] width 82 height 37
click at [1156, 443] on button "Grey" at bounding box center [1168, 449] width 65 height 37
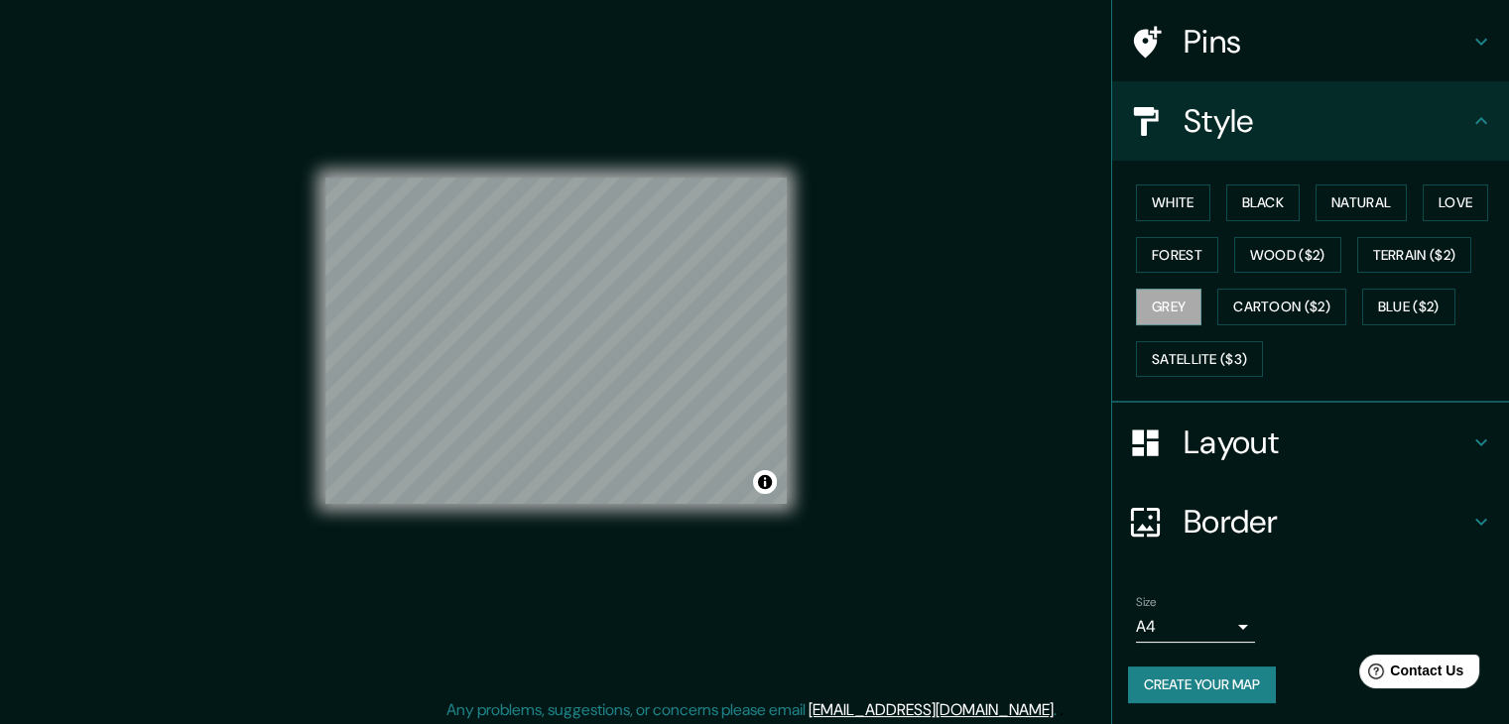
scroll to position [23, 0]
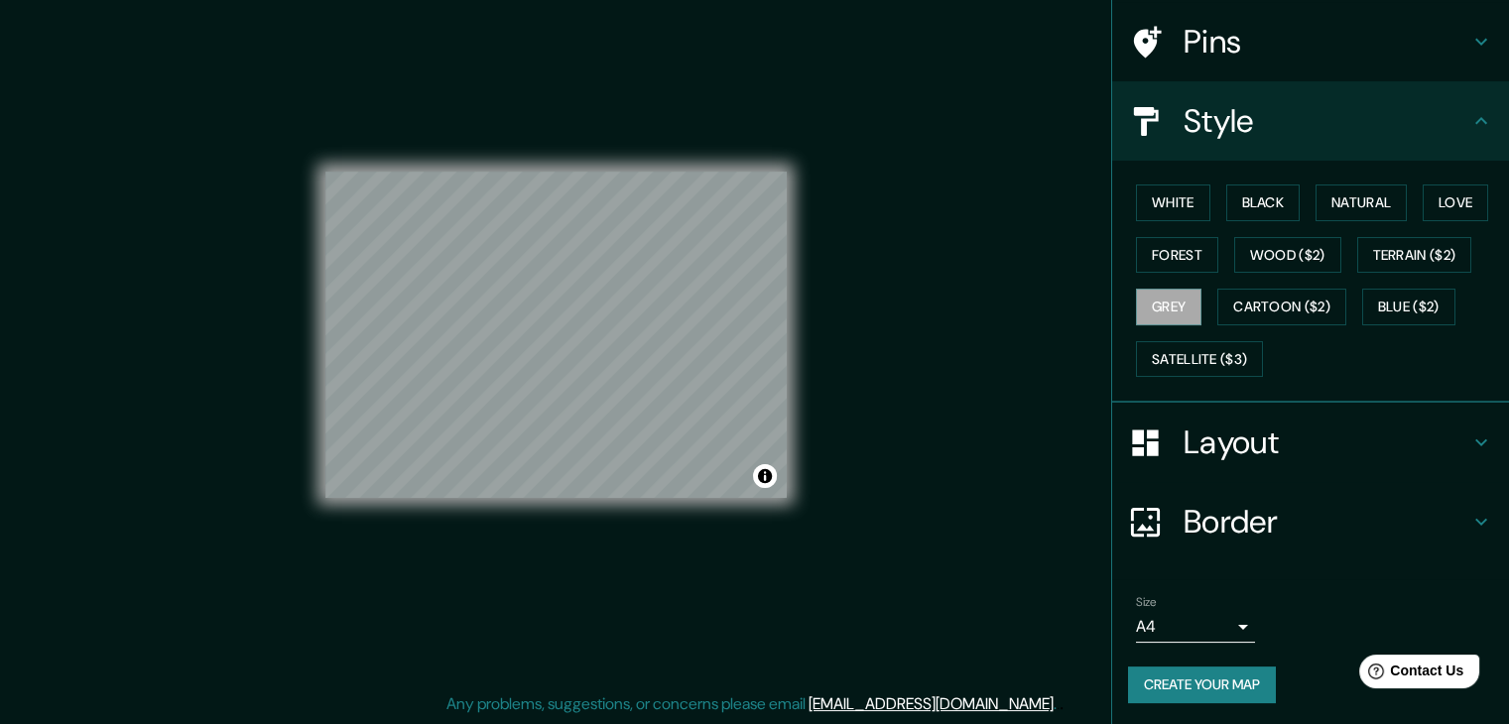
click at [1291, 432] on h4 "Layout" at bounding box center [1326, 443] width 286 height 40
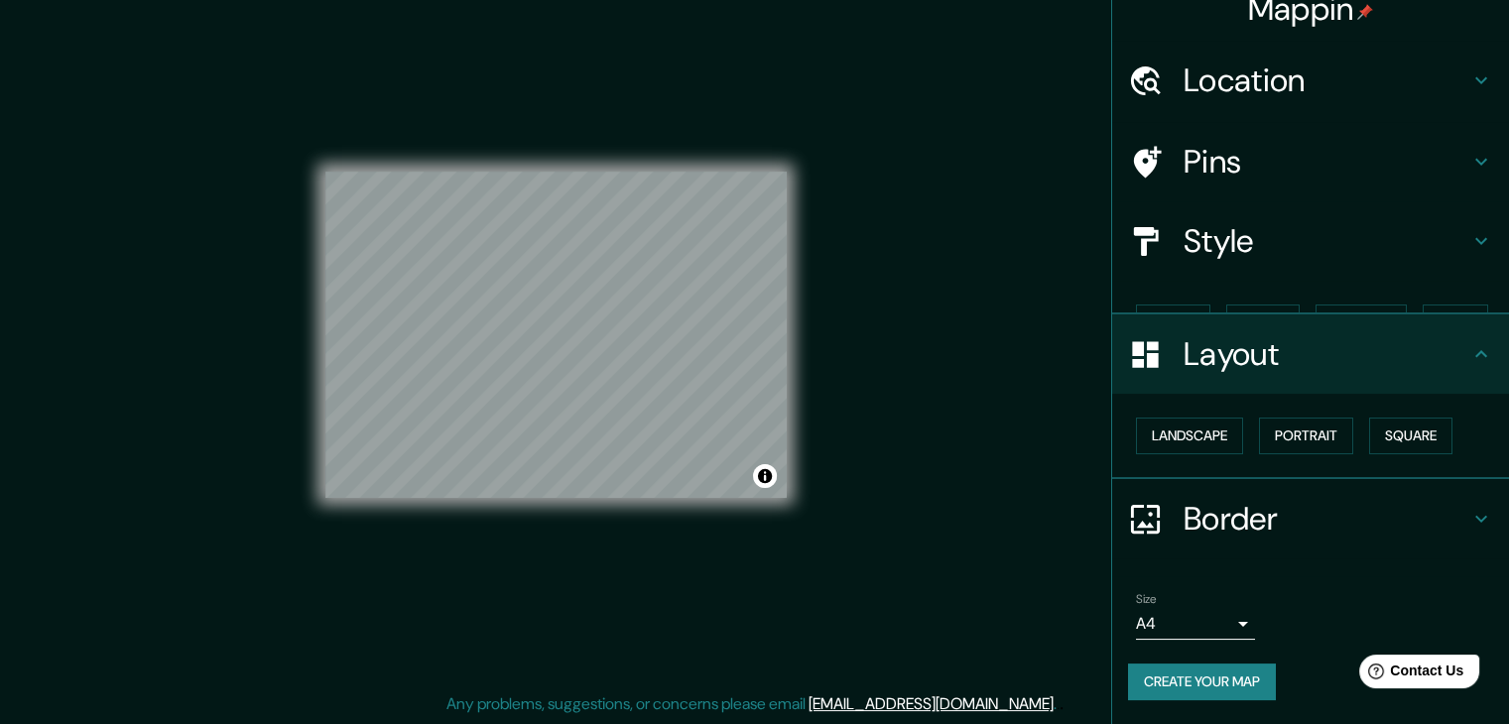
scroll to position [0, 0]
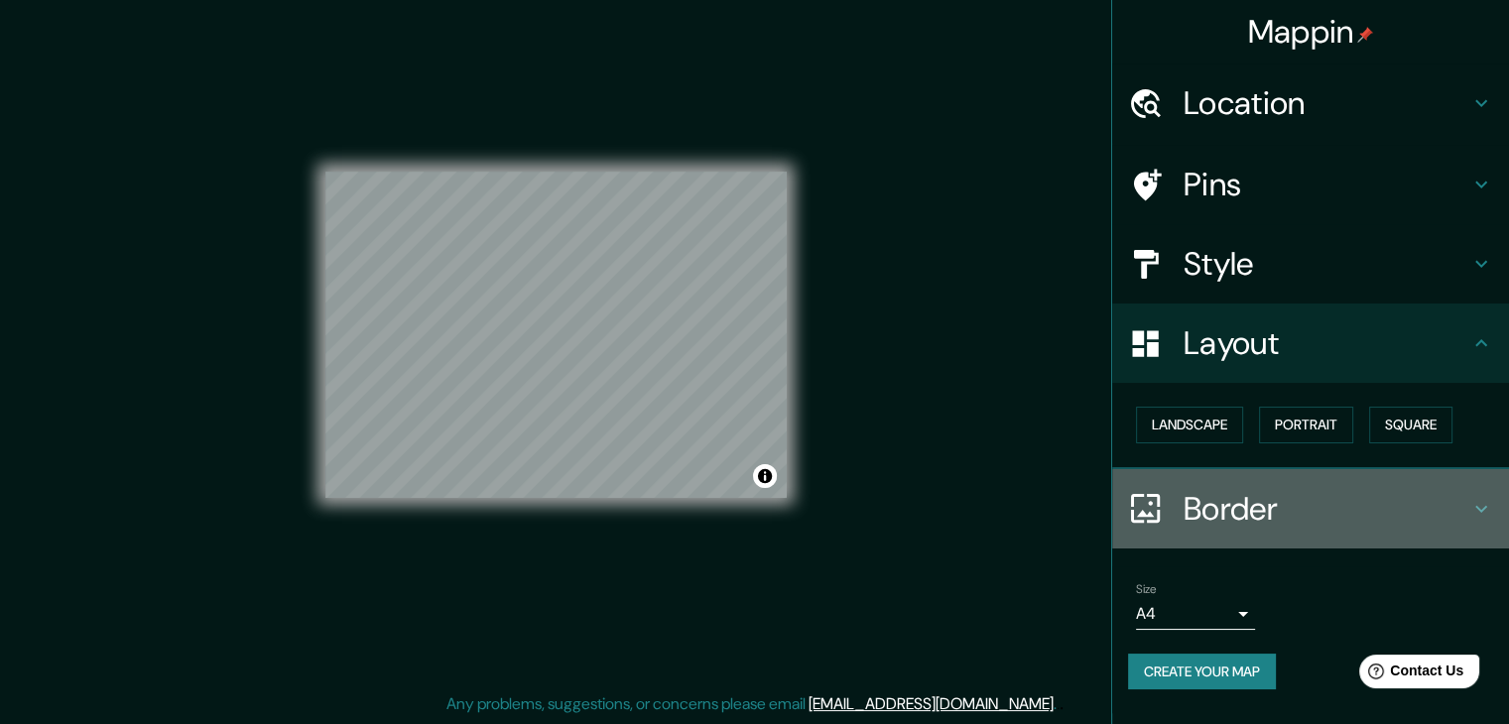
click at [1200, 508] on h4 "Border" at bounding box center [1326, 509] width 286 height 40
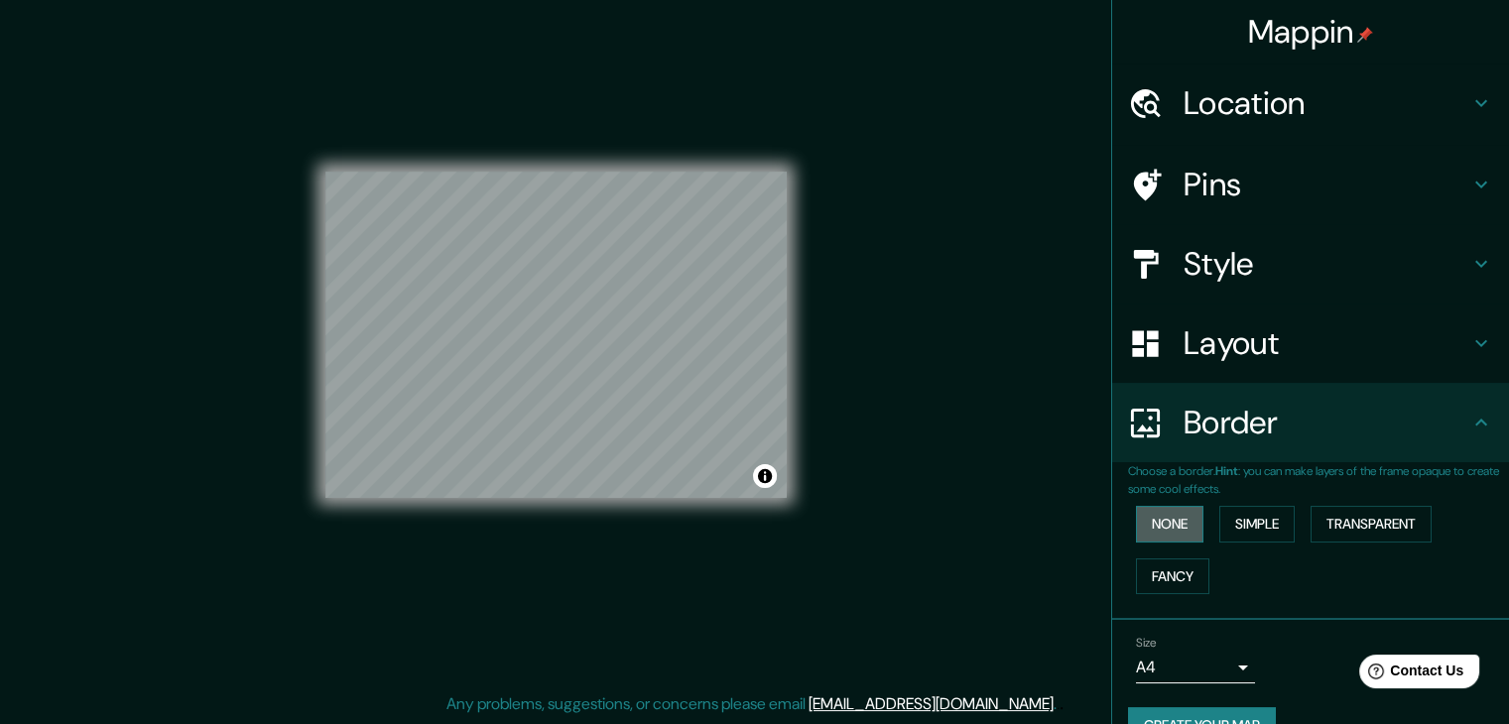
click at [1147, 521] on button "None" at bounding box center [1169, 524] width 67 height 37
click at [1239, 521] on button "Simple" at bounding box center [1256, 524] width 75 height 37
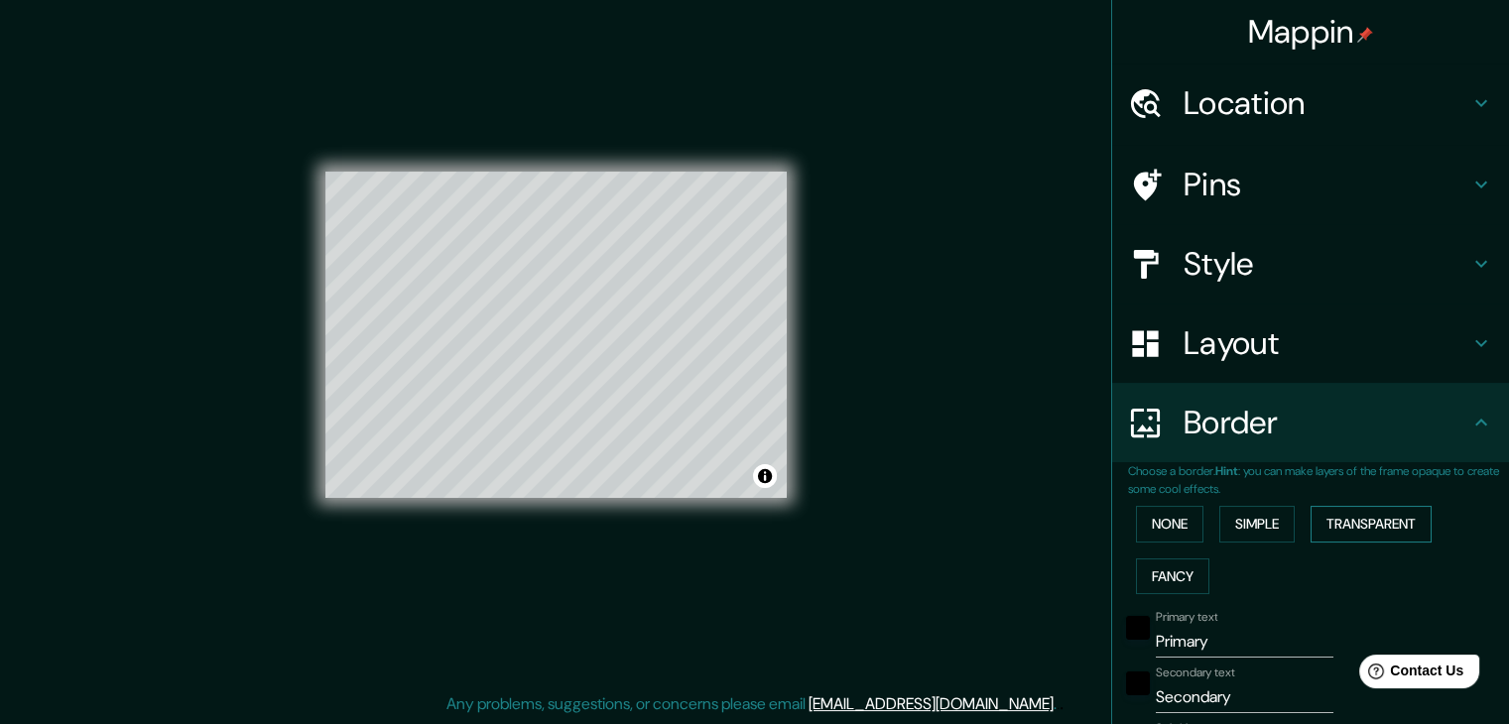
click at [1351, 523] on button "Transparent" at bounding box center [1370, 524] width 121 height 37
click at [1138, 565] on button "Fancy" at bounding box center [1172, 576] width 73 height 37
drag, startPoint x: 1323, startPoint y: 522, endPoint x: 1170, endPoint y: 520, distance: 152.8
click at [1321, 522] on button "Transparent" at bounding box center [1370, 524] width 121 height 37
click at [1112, 513] on div "Choose a border. Hint : you can make layers of the frame opaque to create some …" at bounding box center [1310, 722] width 397 height 520
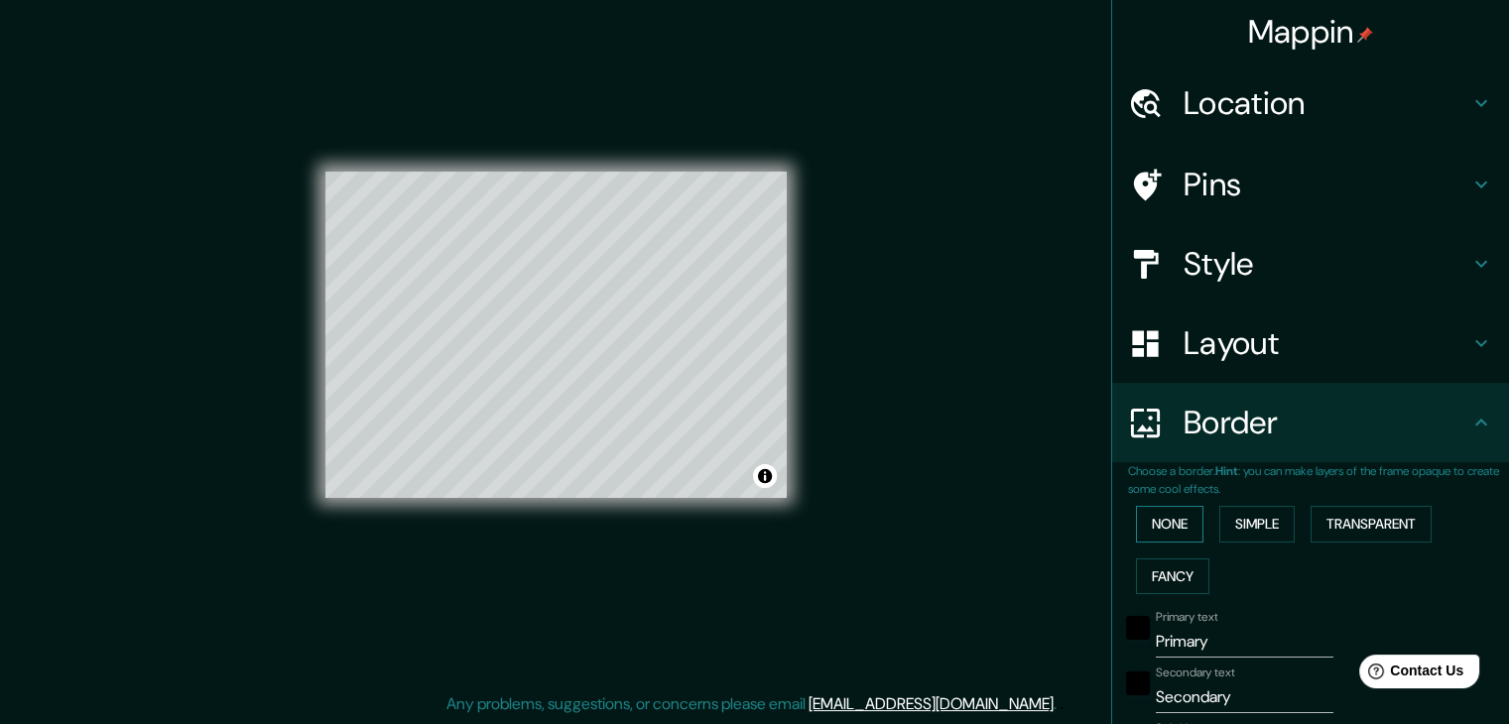
click at [1160, 518] on button "None" at bounding box center [1169, 524] width 67 height 37
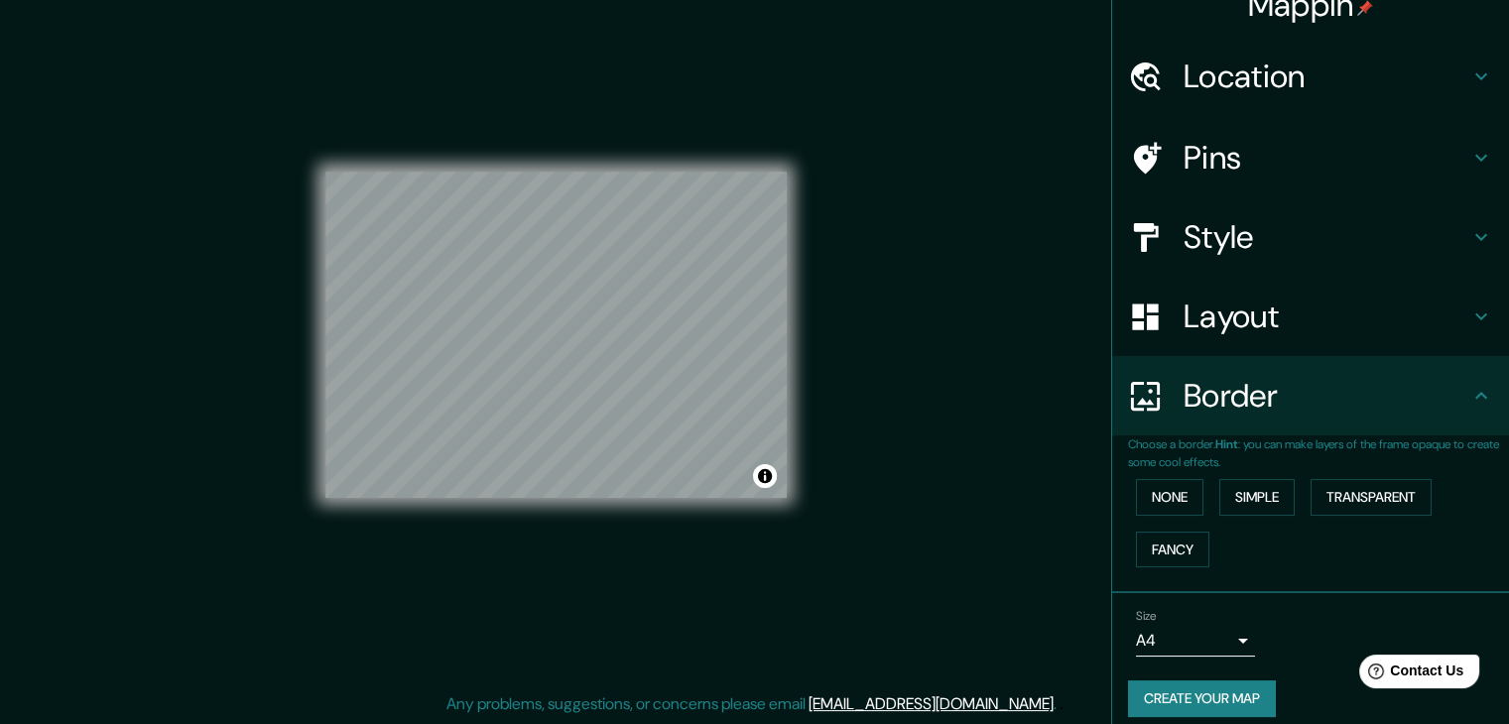
scroll to position [42, 0]
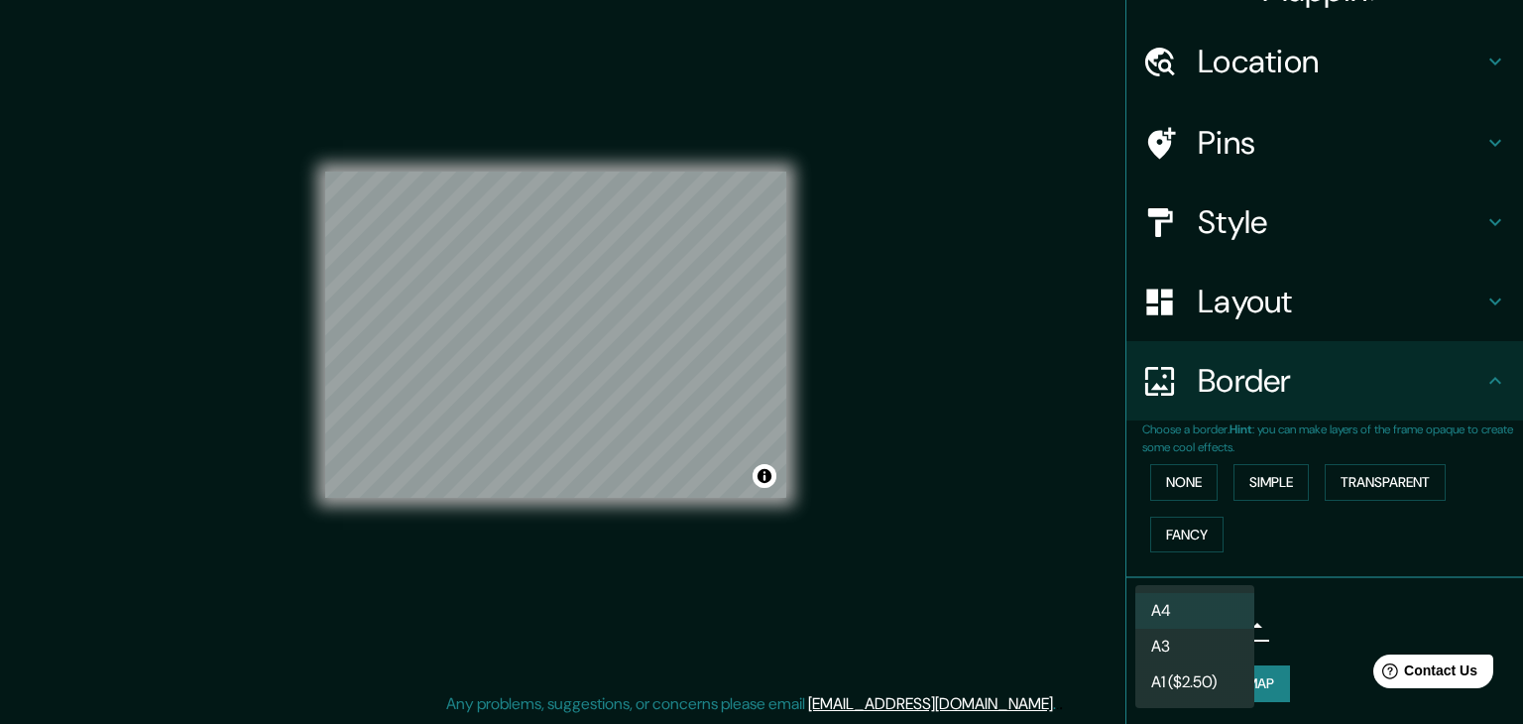
click at [1222, 622] on body "Mappin Location [GEOGRAPHIC_DATA], [GEOGRAPHIC_DATA], [GEOGRAPHIC_DATA] Pins St…" at bounding box center [761, 339] width 1523 height 724
click at [1227, 679] on li "A1 ($2.50)" at bounding box center [1195, 683] width 119 height 36
type input "a3"
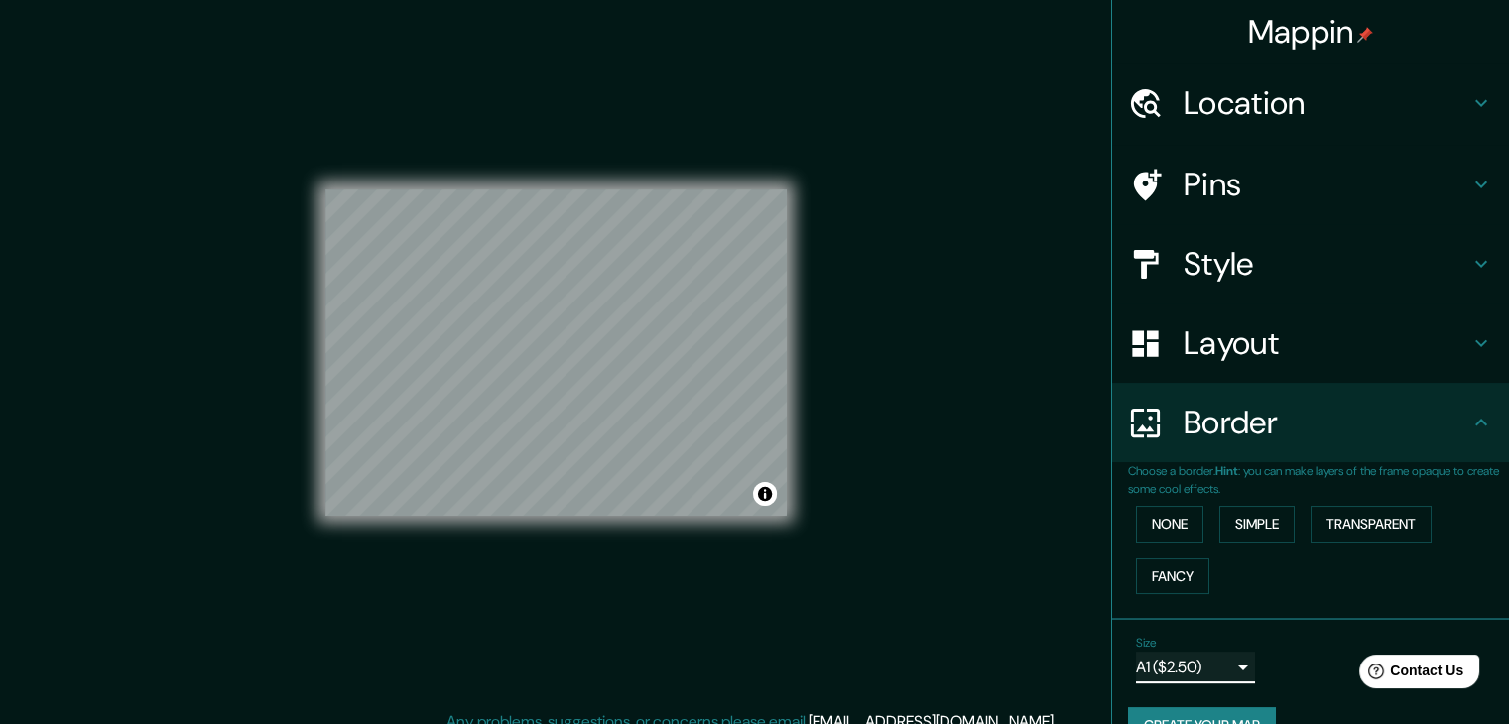
scroll to position [0, 0]
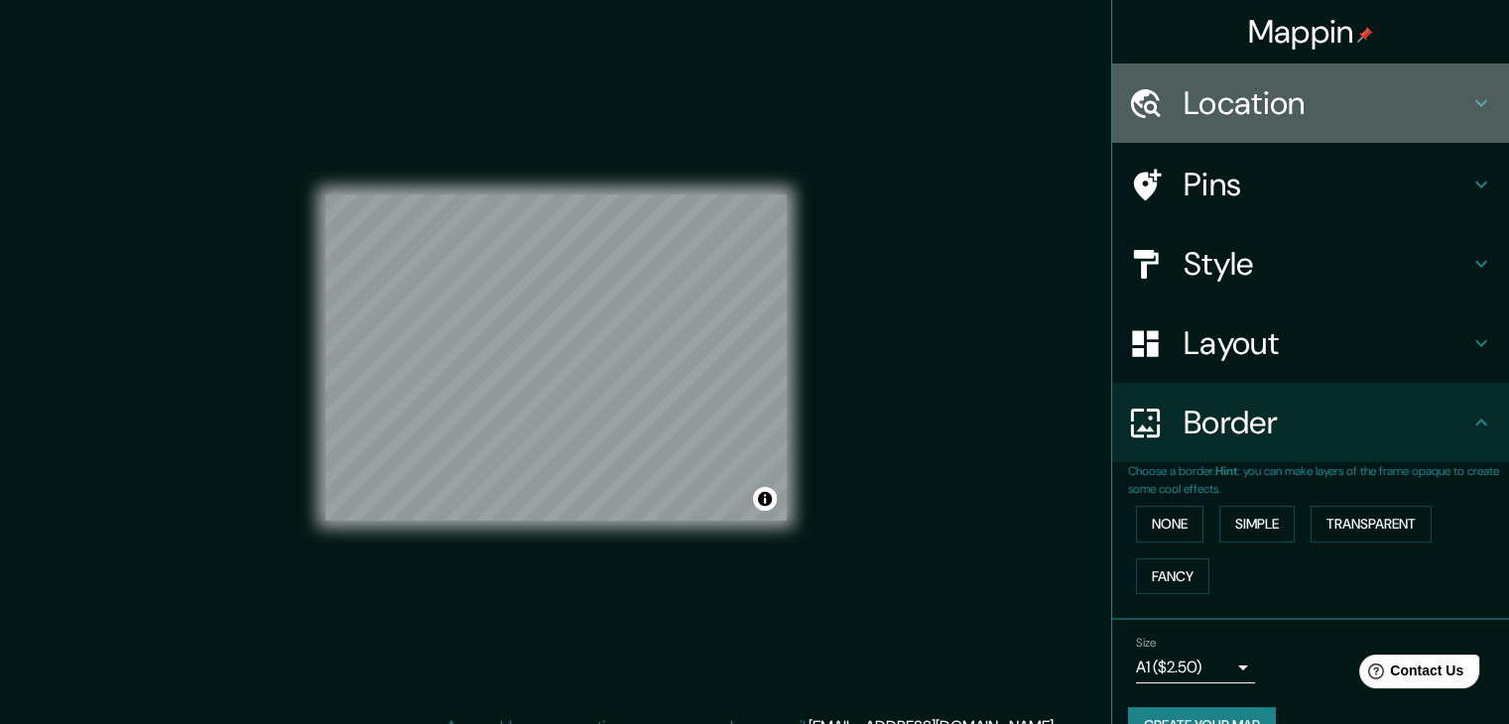
click at [1256, 99] on h4 "Location" at bounding box center [1326, 103] width 286 height 40
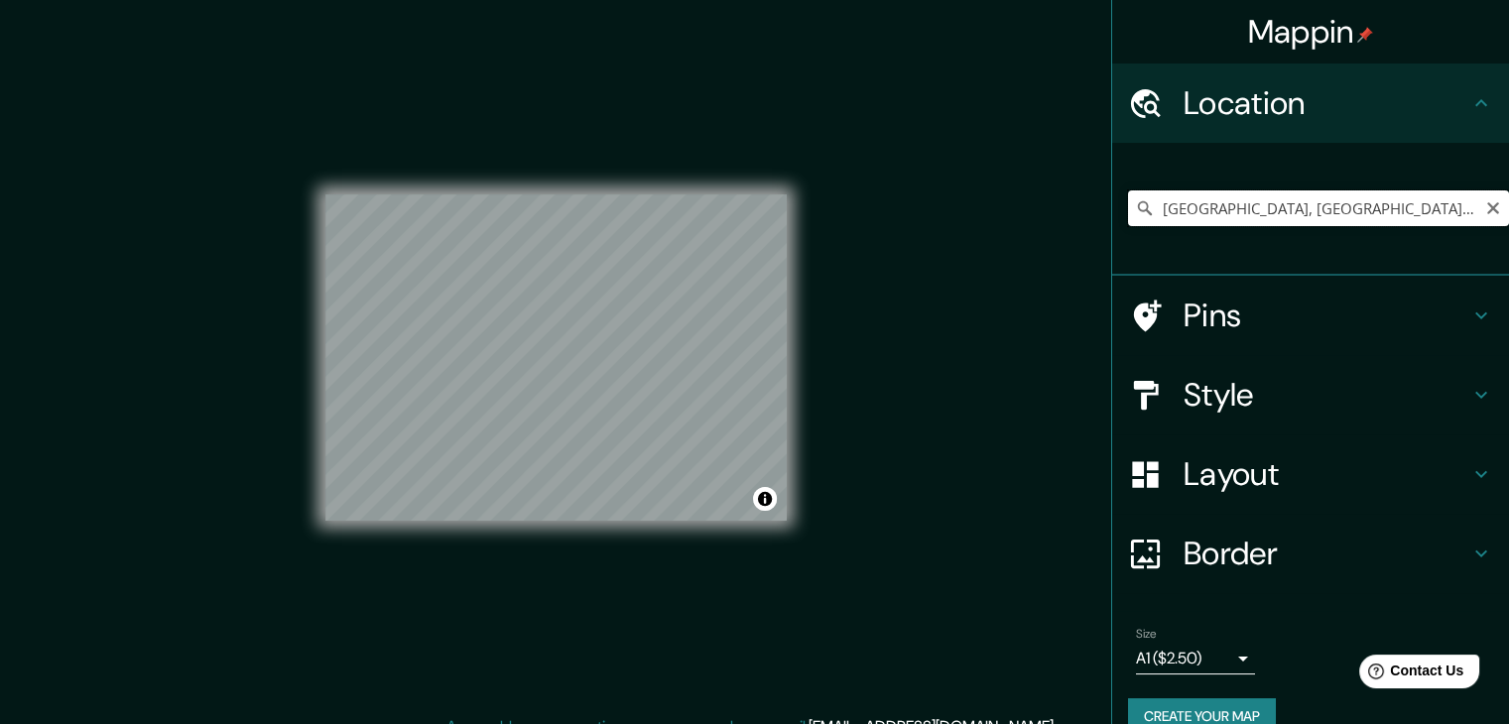
click at [1250, 205] on input "[GEOGRAPHIC_DATA], [GEOGRAPHIC_DATA], [GEOGRAPHIC_DATA]" at bounding box center [1318, 208] width 381 height 36
click at [1214, 211] on input "[GEOGRAPHIC_DATA], [GEOGRAPHIC_DATA], [GEOGRAPHIC_DATA]" at bounding box center [1318, 208] width 381 height 36
click at [1238, 213] on input "[GEOGRAPHIC_DATA], [GEOGRAPHIC_DATA], [GEOGRAPHIC_DATA]" at bounding box center [1318, 208] width 381 height 36
drag, startPoint x: 1233, startPoint y: 209, endPoint x: 1360, endPoint y: 212, distance: 127.0
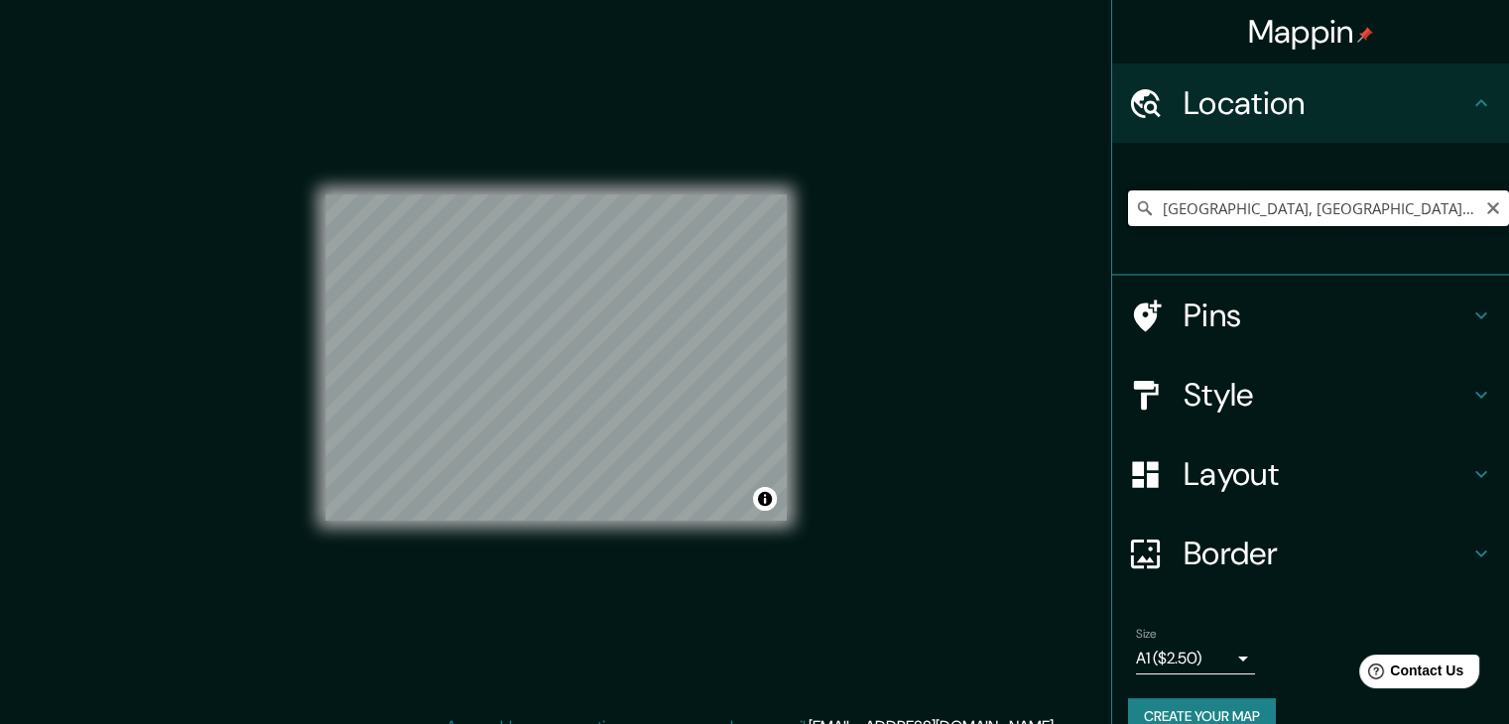
click at [1360, 212] on input "[GEOGRAPHIC_DATA], [GEOGRAPHIC_DATA], [GEOGRAPHIC_DATA]" at bounding box center [1318, 208] width 381 height 36
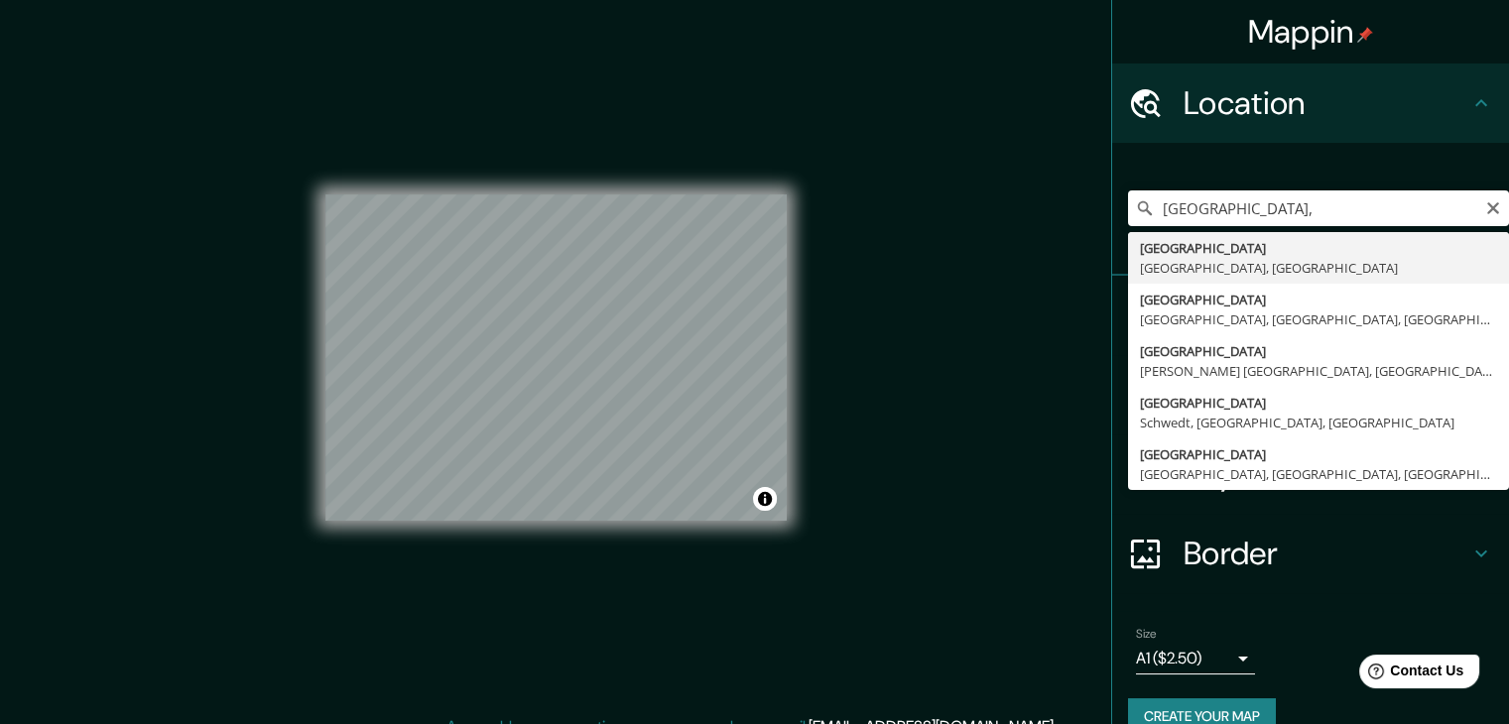
type input "[GEOGRAPHIC_DATA], [GEOGRAPHIC_DATA], [GEOGRAPHIC_DATA]"
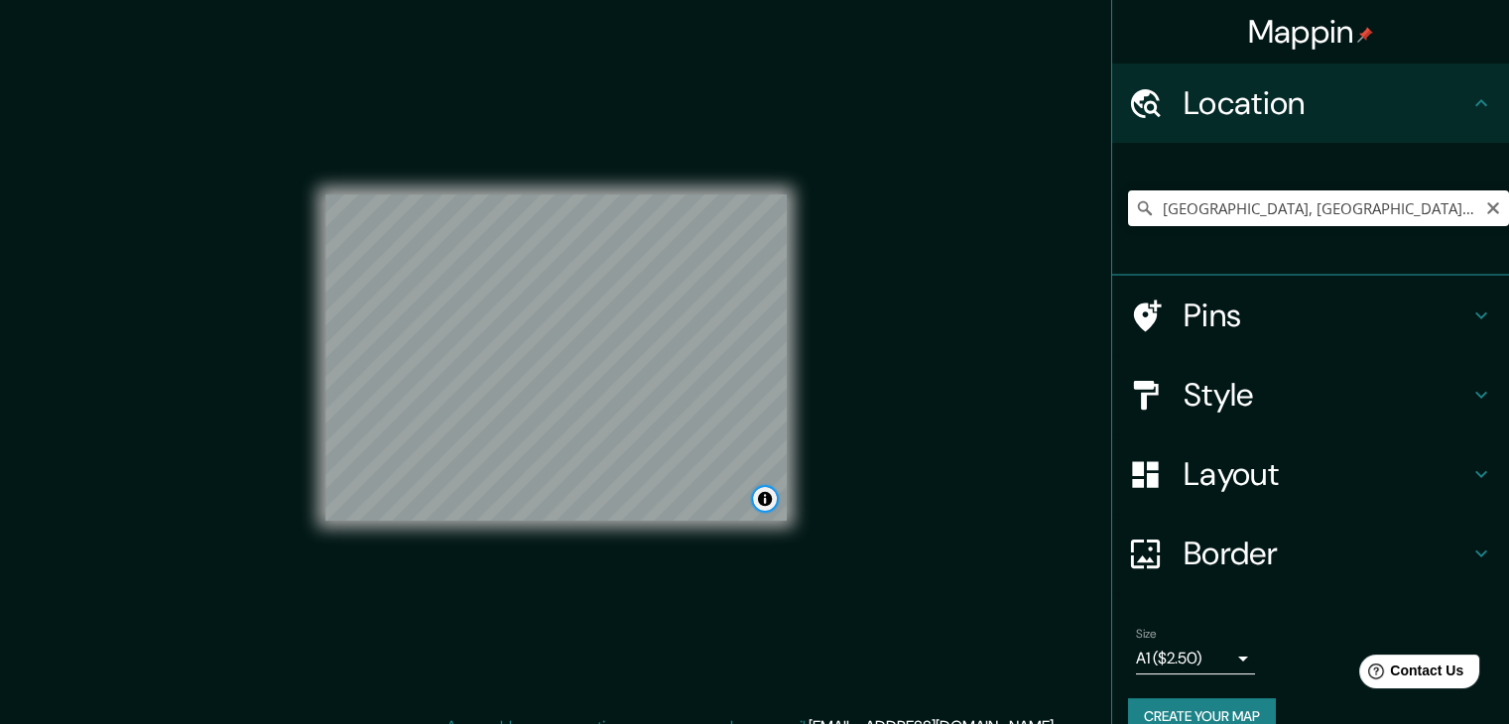
click at [765, 498] on button "Toggle attribution" at bounding box center [765, 499] width 24 height 24
click at [694, 499] on link "Improve this map" at bounding box center [700, 499] width 98 height 14
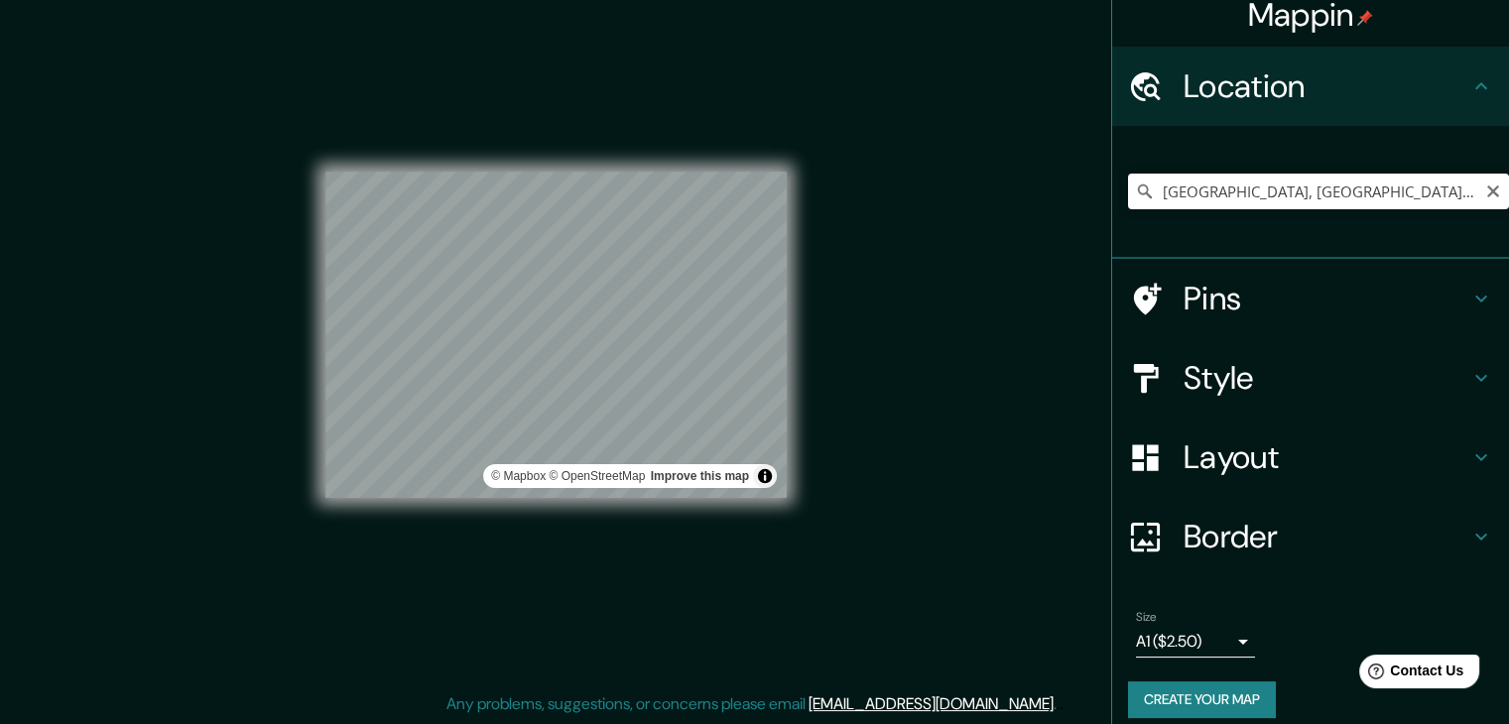
scroll to position [34, 0]
